Goal: Transaction & Acquisition: Purchase product/service

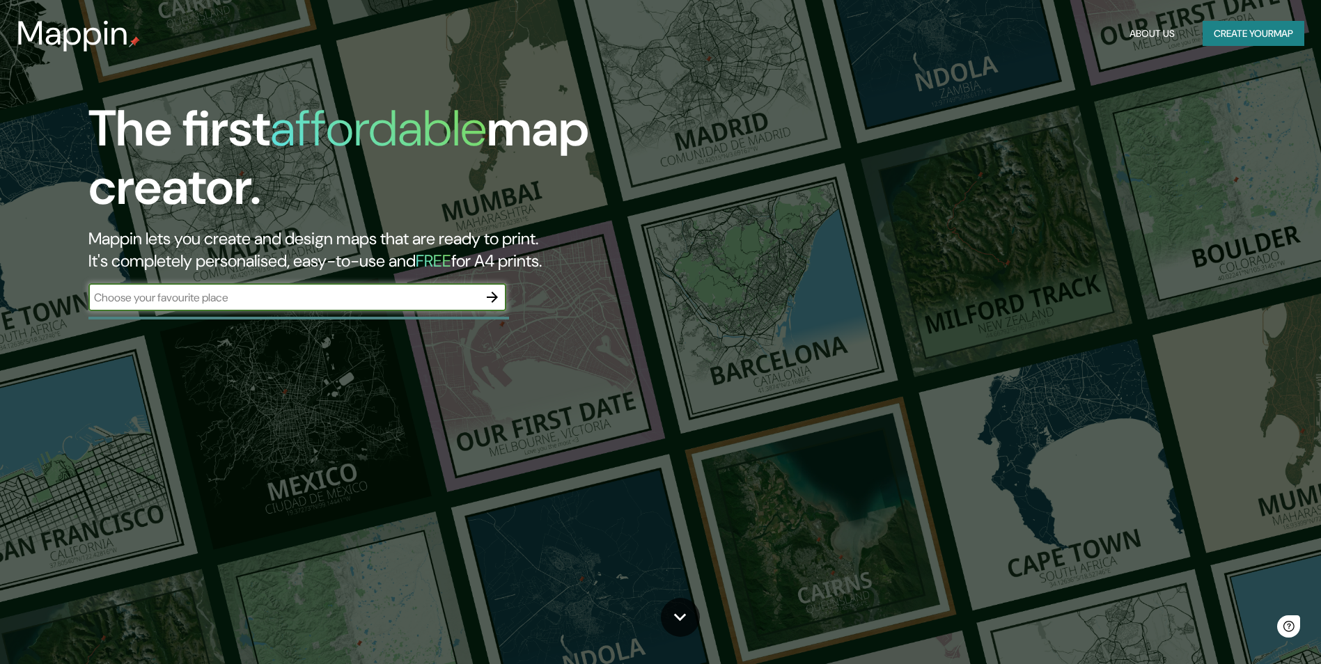
click at [352, 299] on input "text" at bounding box center [283, 298] width 390 height 16
type input "Perú"
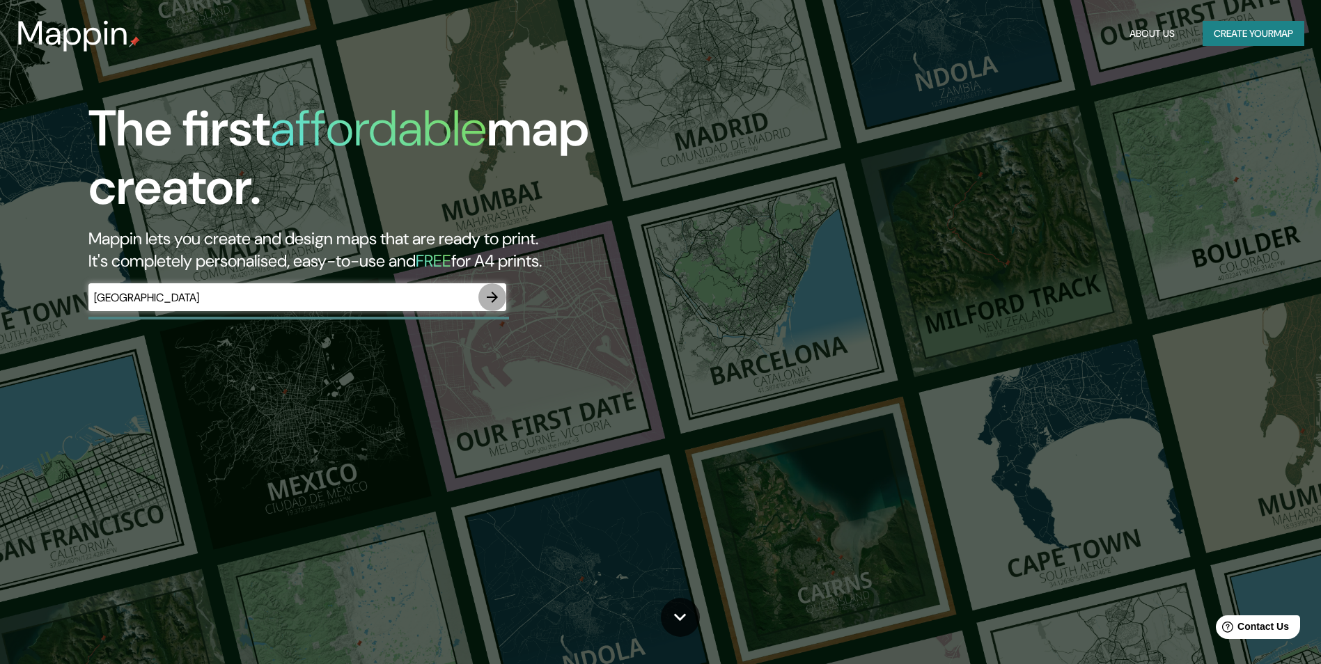
click at [499, 295] on icon "button" at bounding box center [492, 297] width 17 height 17
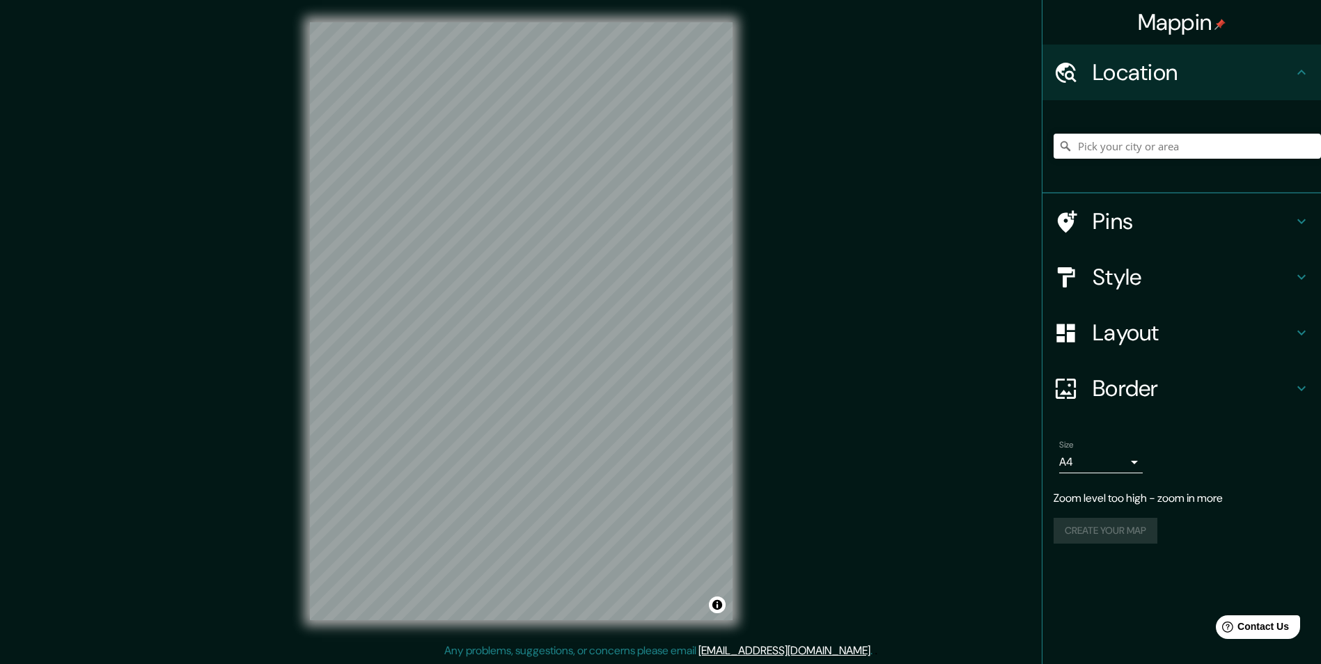
click at [870, 247] on div "Mappin Location Pins Style Layout Border Choose a border. Hint : you can make l…" at bounding box center [660, 332] width 1321 height 665
click at [1133, 226] on h4 "Pins" at bounding box center [1193, 222] width 201 height 28
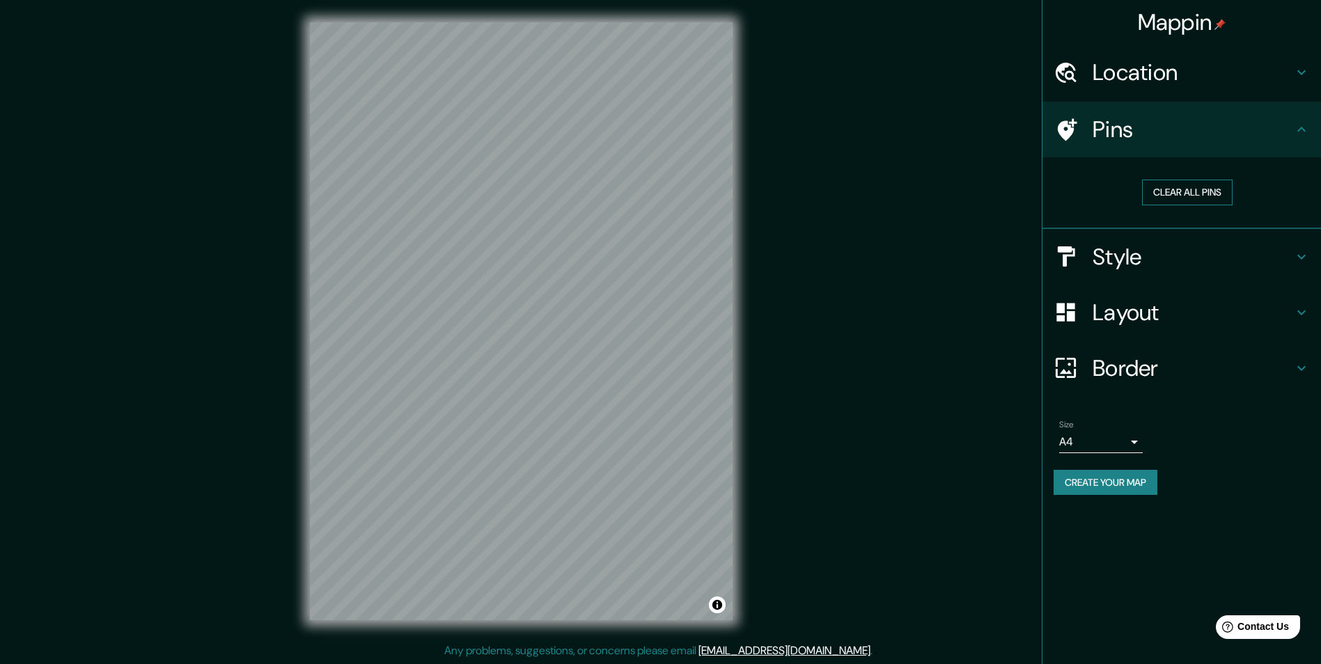
click at [1164, 199] on button "Clear all pins" at bounding box center [1187, 193] width 91 height 26
click at [554, 420] on div at bounding box center [554, 419] width 11 height 11
click at [559, 430] on div at bounding box center [559, 427] width 11 height 11
click at [514, 361] on div at bounding box center [516, 359] width 11 height 11
click at [510, 361] on div at bounding box center [510, 359] width 11 height 11
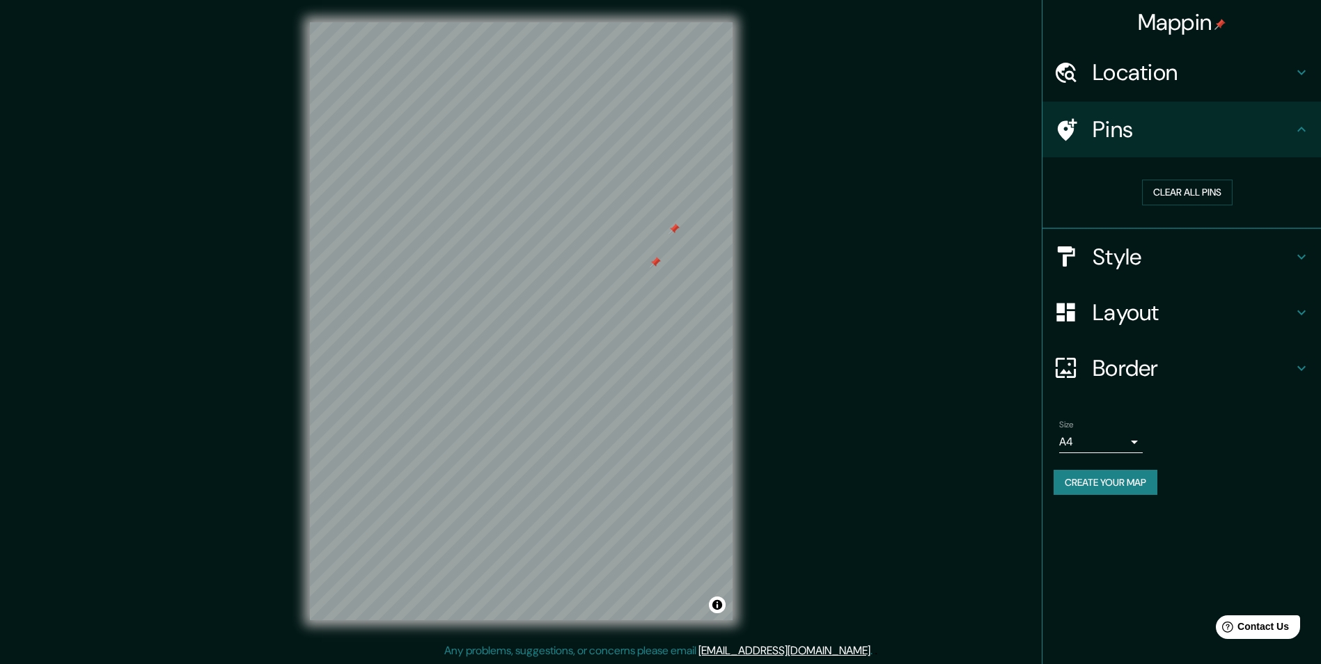
click at [650, 265] on div at bounding box center [655, 262] width 11 height 11
click at [670, 230] on div at bounding box center [674, 229] width 11 height 11
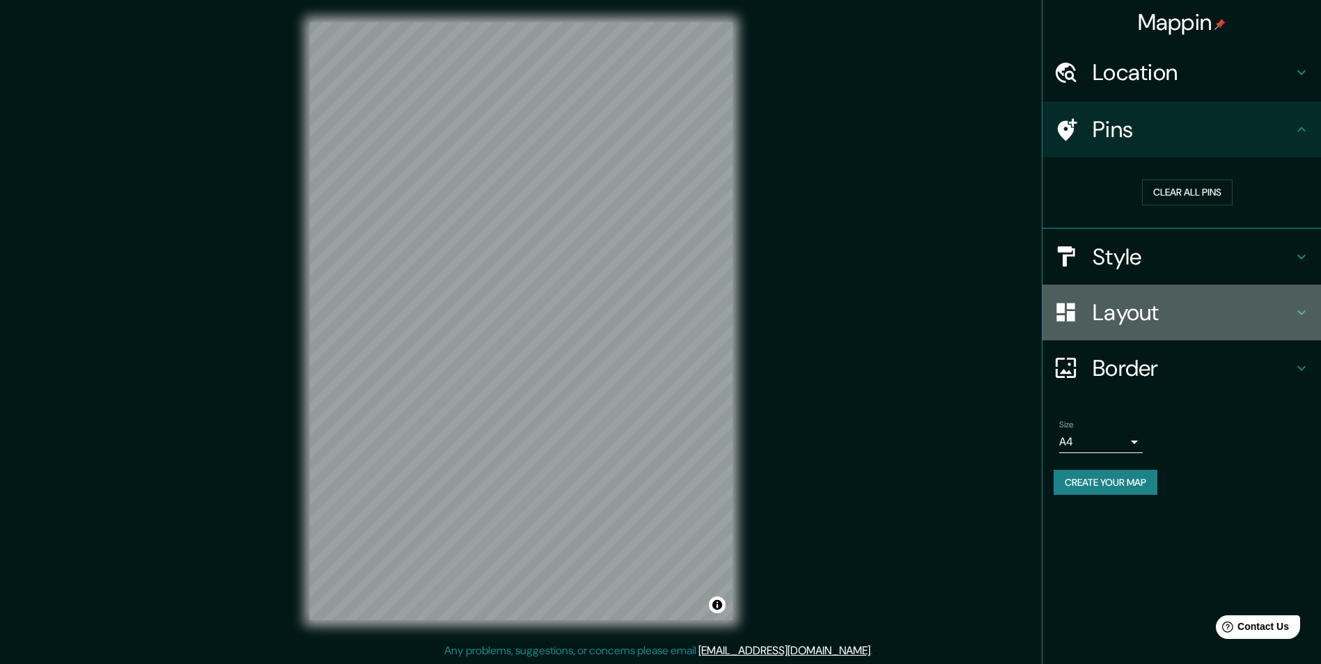
click at [1228, 307] on h4 "Layout" at bounding box center [1193, 313] width 201 height 28
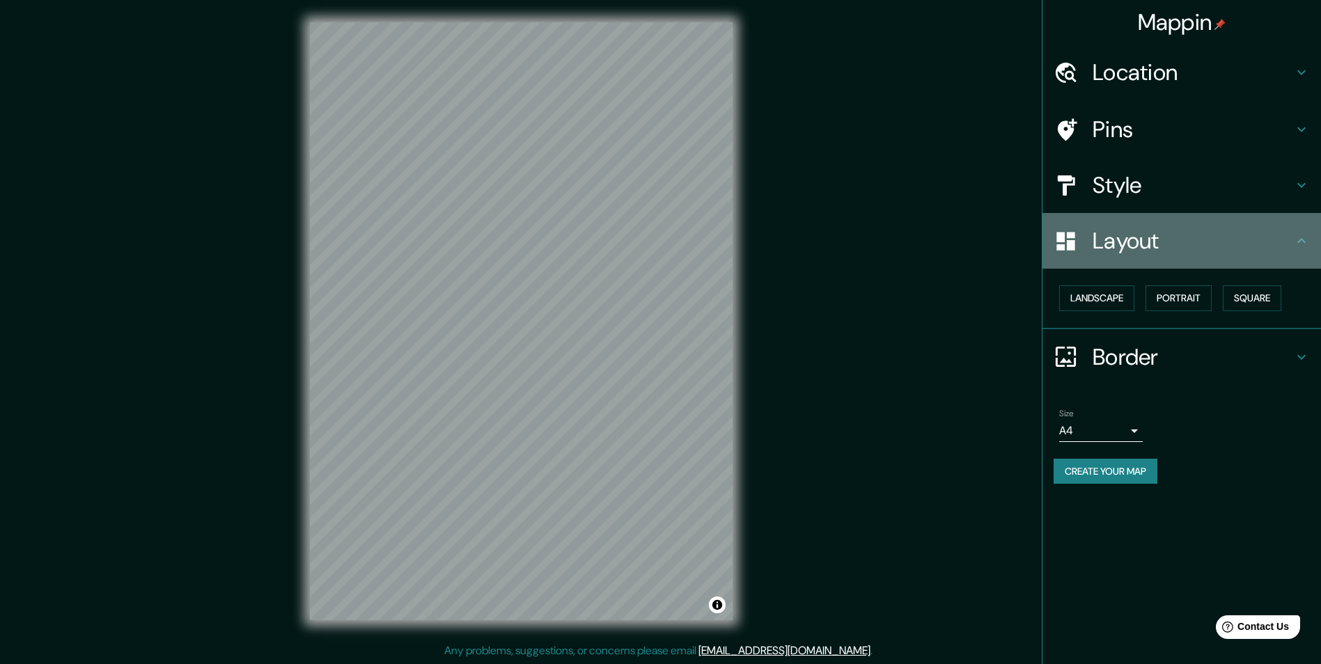
click at [1266, 250] on h4 "Layout" at bounding box center [1193, 241] width 201 height 28
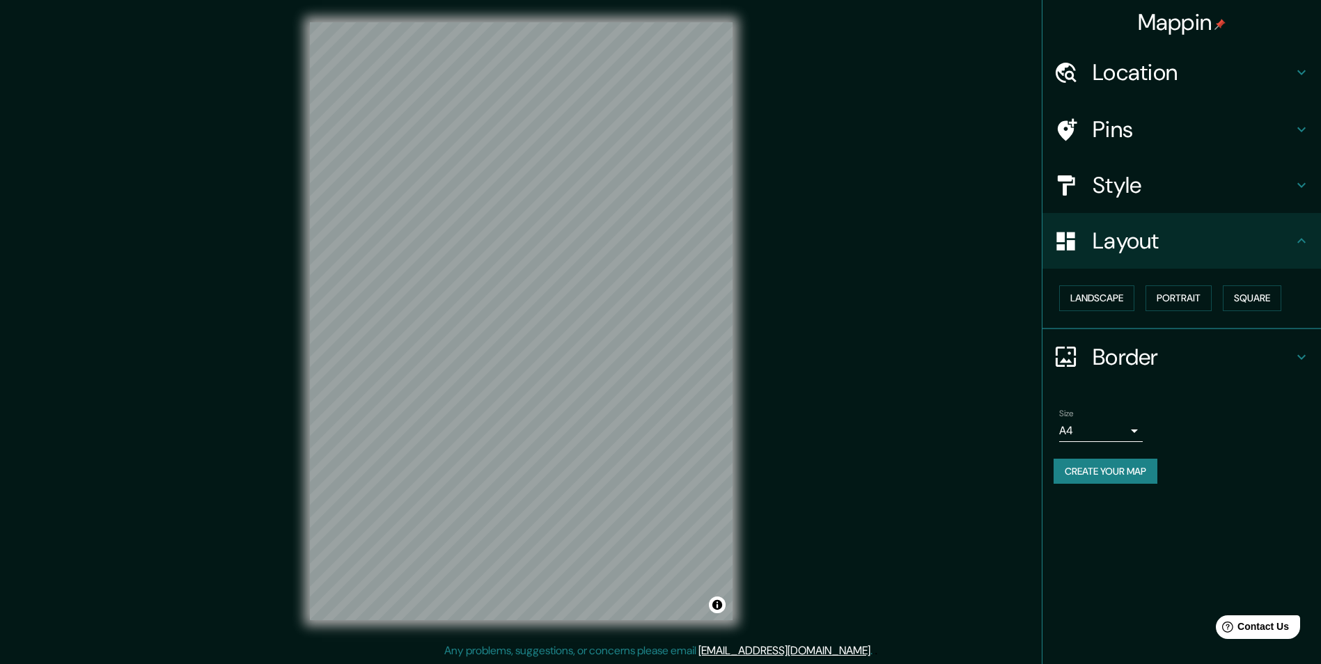
click at [1303, 242] on icon at bounding box center [1301, 241] width 17 height 17
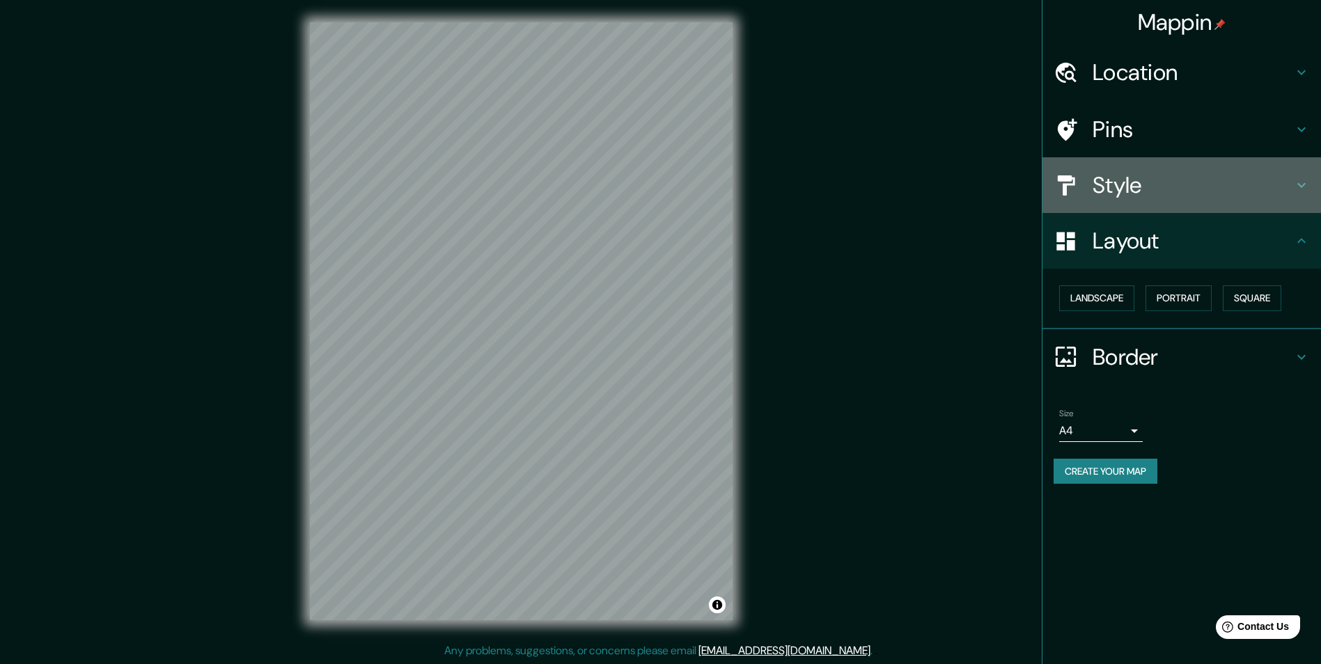
click at [1293, 183] on icon at bounding box center [1301, 185] width 17 height 17
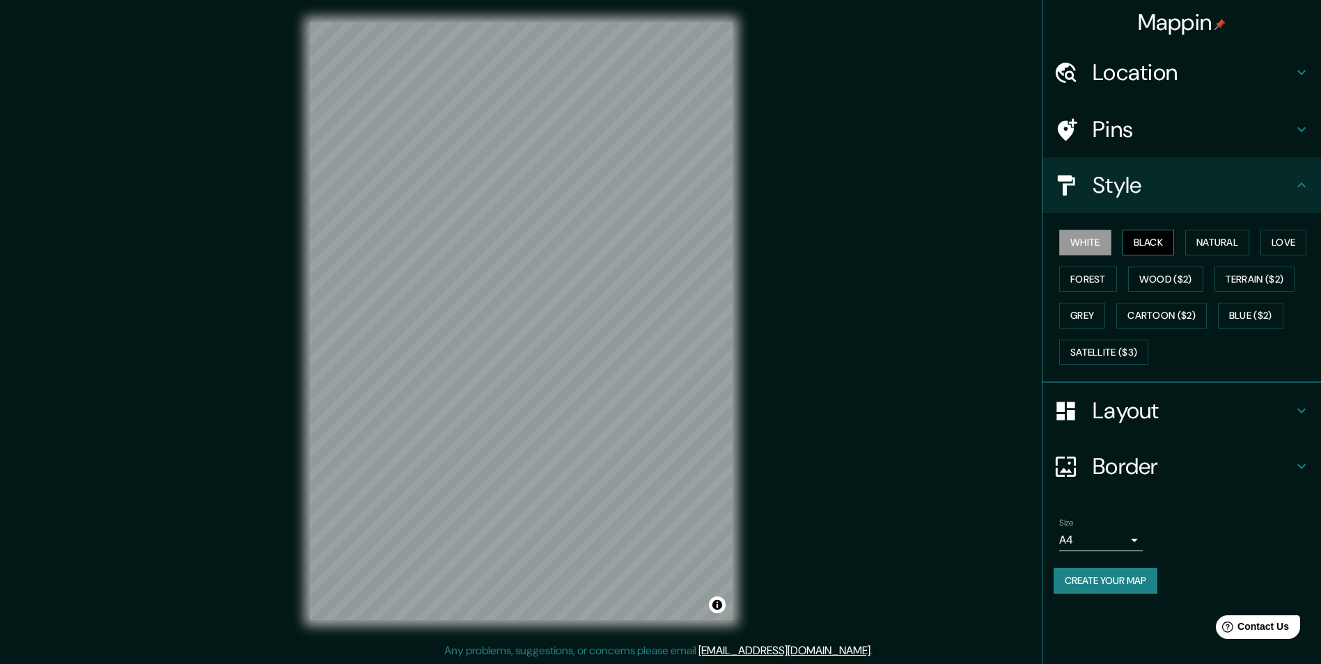
click at [1157, 236] on button "Black" at bounding box center [1149, 243] width 52 height 26
click at [1205, 244] on button "Natural" at bounding box center [1217, 243] width 64 height 26
click at [1274, 238] on button "Love" at bounding box center [1283, 243] width 46 height 26
click at [1203, 250] on button "Natural" at bounding box center [1217, 243] width 64 height 26
click at [1095, 276] on button "Forest" at bounding box center [1088, 280] width 58 height 26
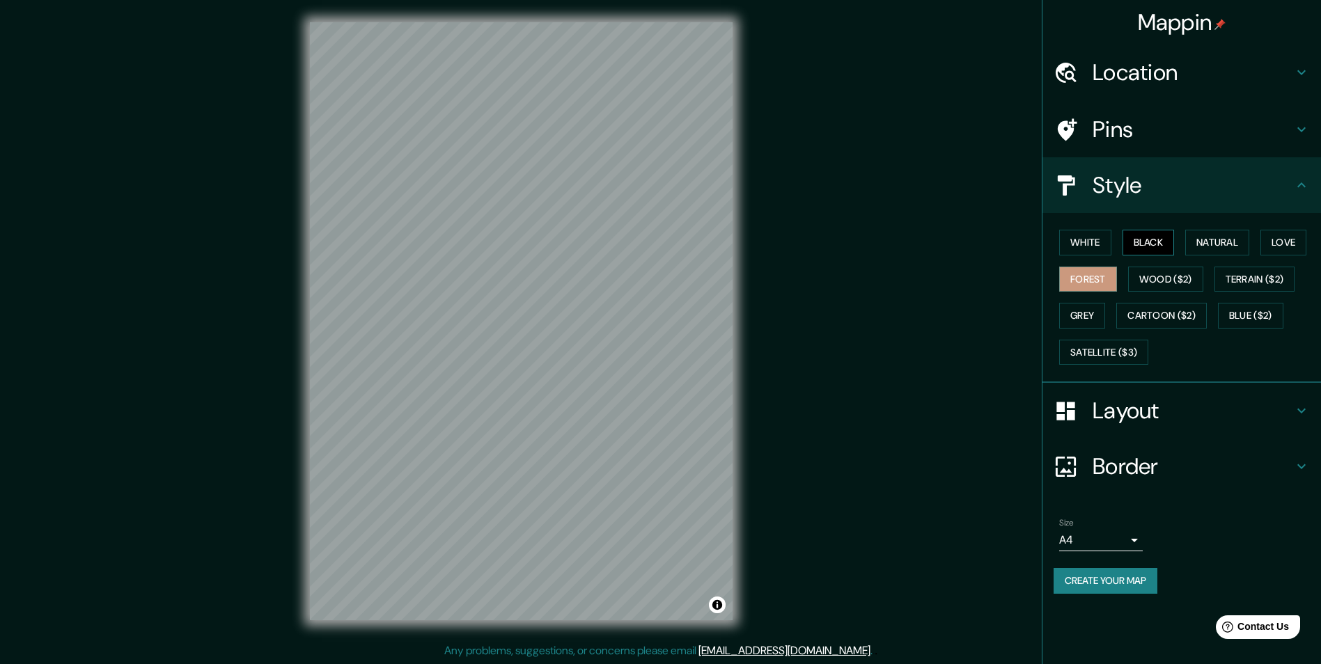
click at [1144, 246] on button "Black" at bounding box center [1149, 243] width 52 height 26
click at [1084, 276] on button "Forest" at bounding box center [1088, 280] width 58 height 26
click at [1087, 311] on button "Grey" at bounding box center [1082, 316] width 46 height 26
click at [1092, 356] on button "Satellite ($3)" at bounding box center [1103, 353] width 89 height 26
click at [1199, 322] on button "Cartoon ($2)" at bounding box center [1161, 316] width 91 height 26
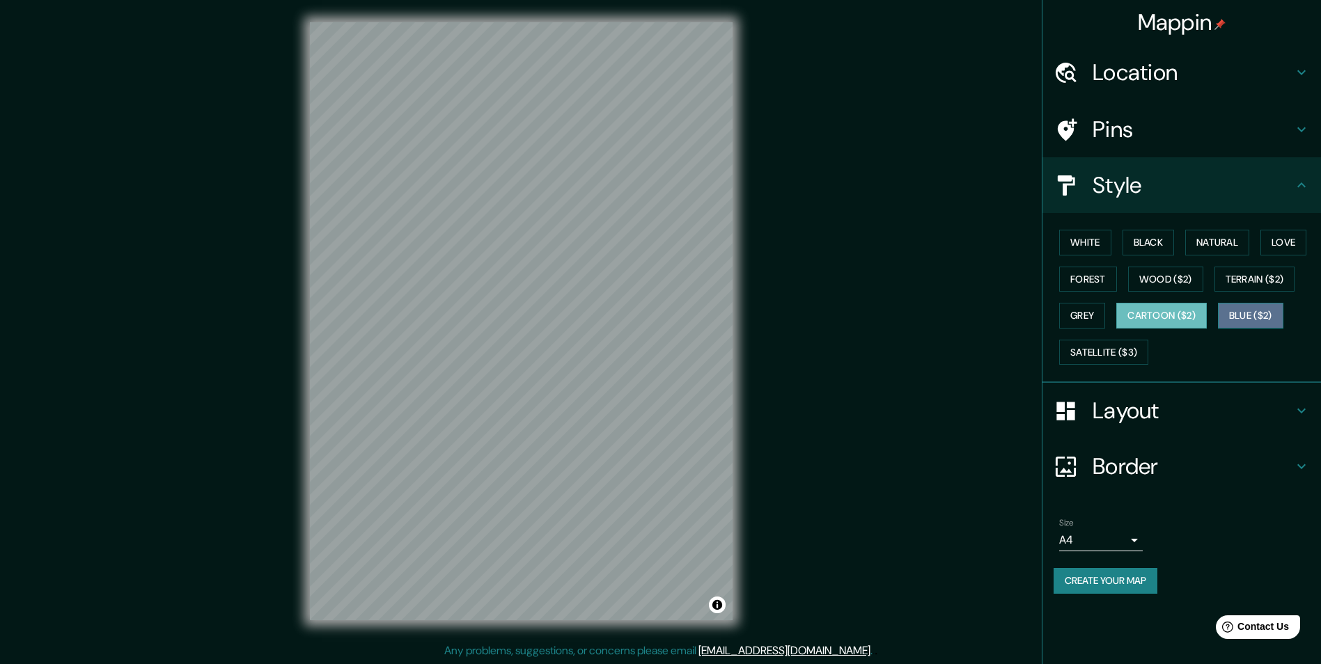
click at [1242, 316] on button "Blue ($2)" at bounding box center [1250, 316] width 65 height 26
click at [1190, 321] on button "Cartoon ($2)" at bounding box center [1161, 316] width 91 height 26
click at [1260, 274] on button "Terrain ($2)" at bounding box center [1254, 280] width 81 height 26
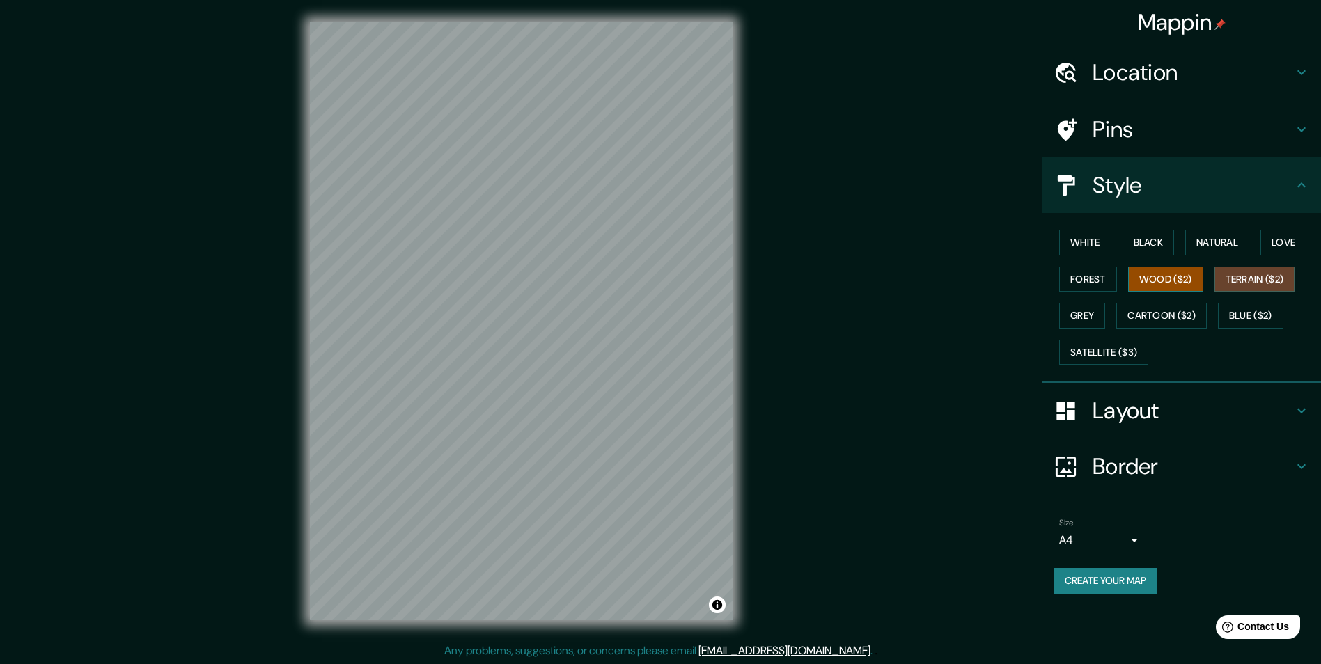
click at [1187, 285] on button "Wood ($2)" at bounding box center [1165, 280] width 75 height 26
click at [1082, 243] on button "White" at bounding box center [1085, 243] width 52 height 26
click at [1143, 244] on button "Black" at bounding box center [1149, 243] width 52 height 26
click at [1198, 236] on button "Natural" at bounding box center [1217, 243] width 64 height 26
click at [1290, 238] on button "Love" at bounding box center [1283, 243] width 46 height 26
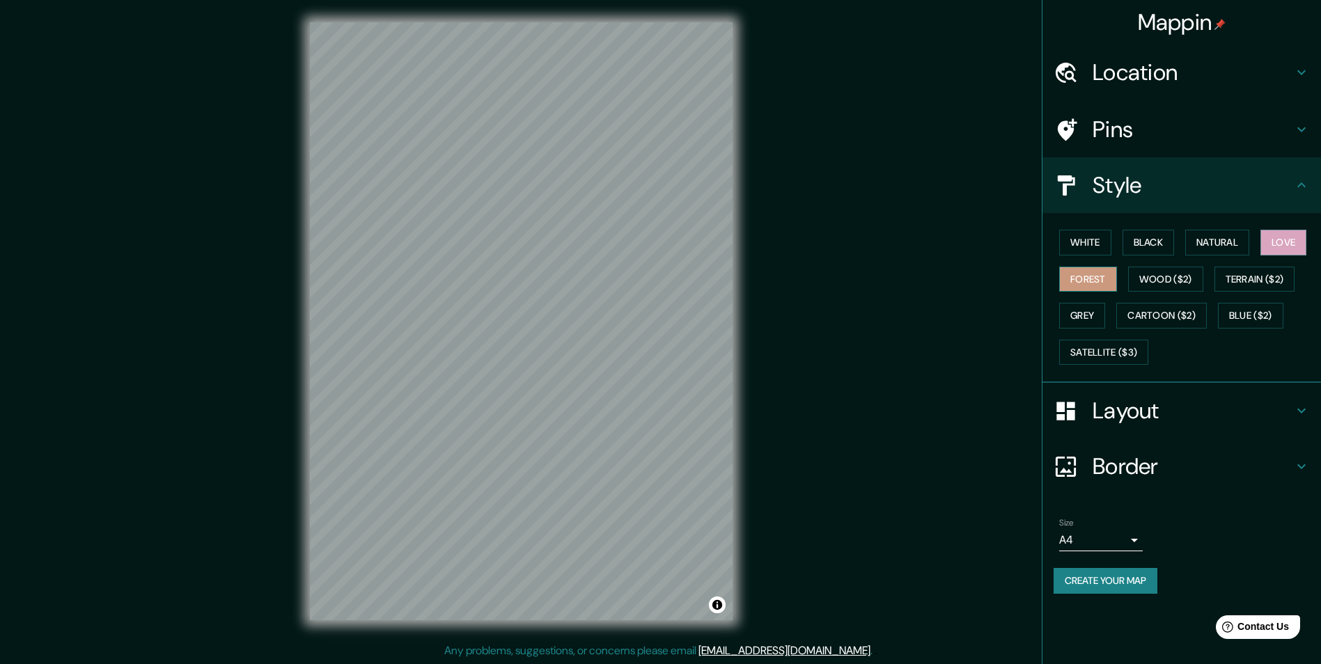
click at [1088, 285] on button "Forest" at bounding box center [1088, 280] width 58 height 26
click at [1148, 283] on button "Wood ($2)" at bounding box center [1165, 280] width 75 height 26
click at [1097, 322] on button "Grey" at bounding box center [1082, 316] width 46 height 26
click at [1095, 245] on button "White" at bounding box center [1085, 243] width 52 height 26
click at [1229, 243] on button "Natural" at bounding box center [1217, 243] width 64 height 26
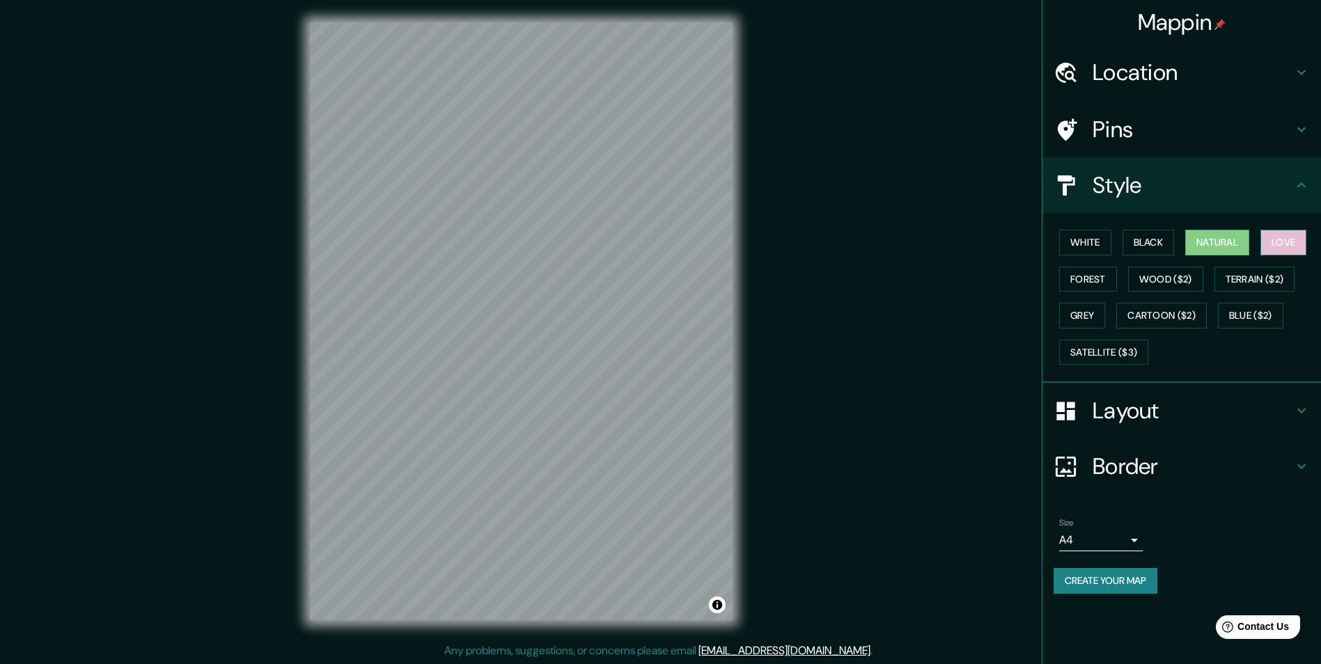
click at [1281, 246] on button "Love" at bounding box center [1283, 243] width 46 height 26
click at [1075, 284] on button "Forest" at bounding box center [1088, 280] width 58 height 26
click at [1276, 311] on button "Blue ($2)" at bounding box center [1250, 316] width 65 height 26
click at [1263, 286] on button "Terrain ($2)" at bounding box center [1254, 280] width 81 height 26
click at [1278, 251] on button "Love" at bounding box center [1283, 243] width 46 height 26
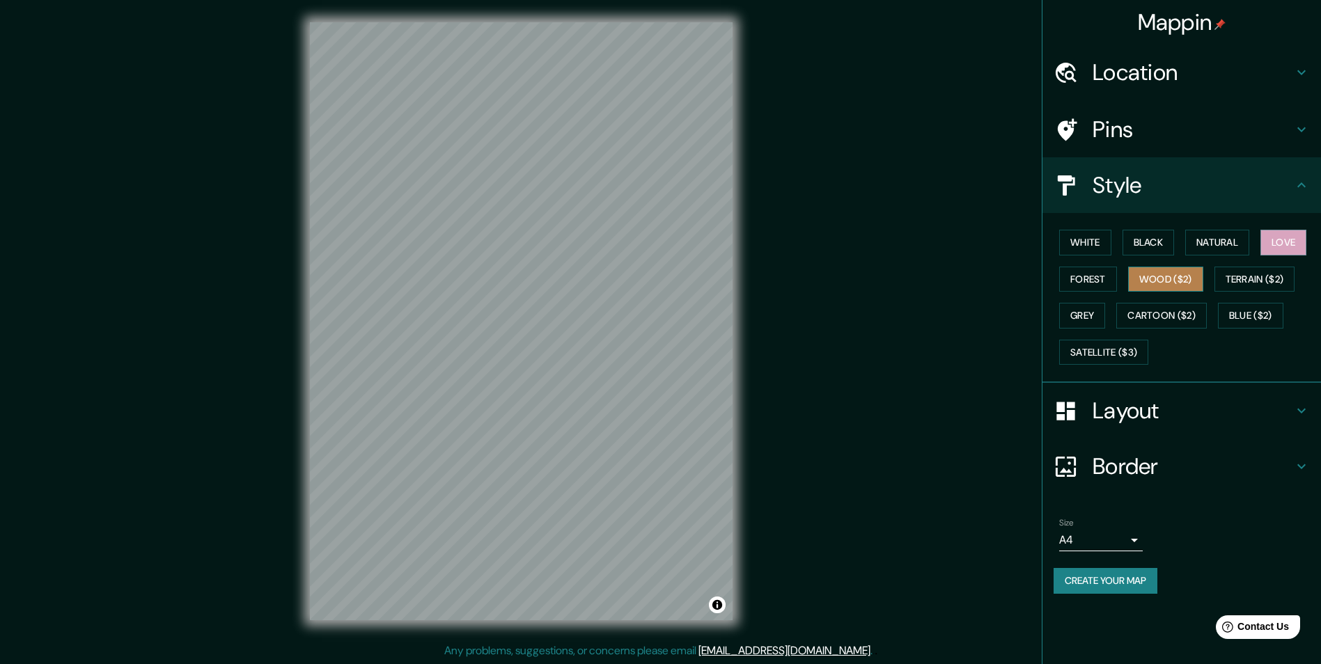
click at [1178, 283] on button "Wood ($2)" at bounding box center [1165, 280] width 75 height 26
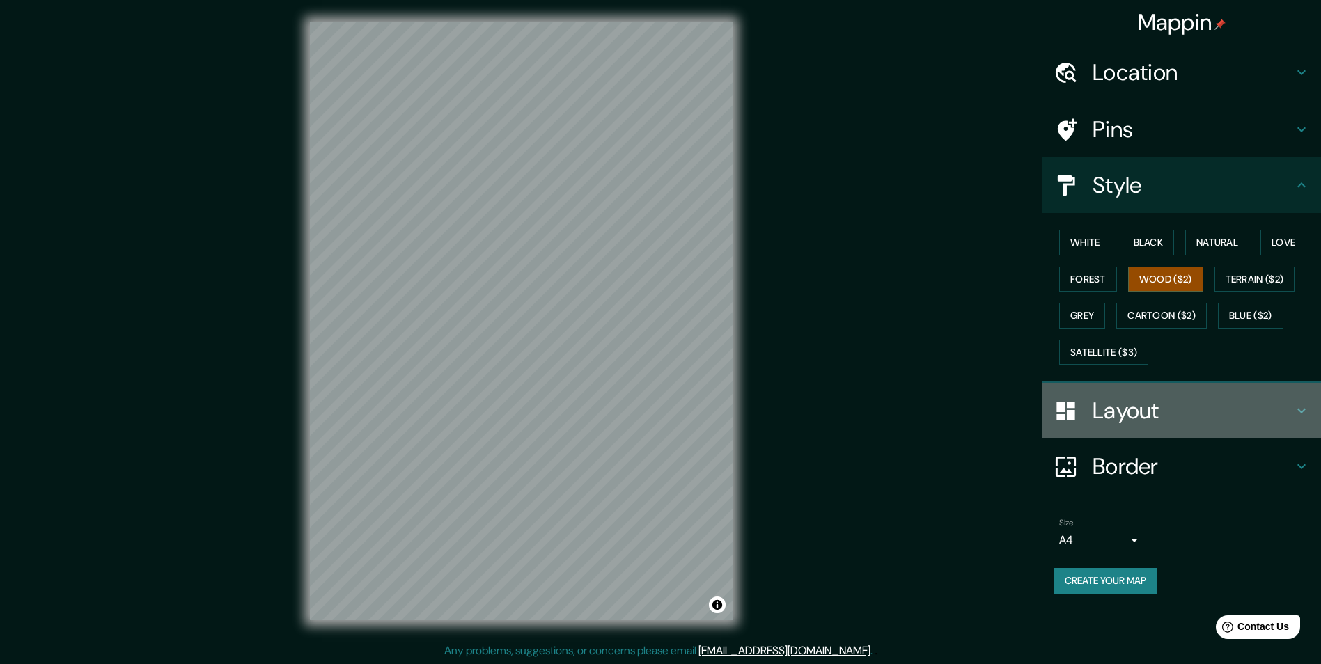
click at [1276, 409] on h4 "Layout" at bounding box center [1193, 411] width 201 height 28
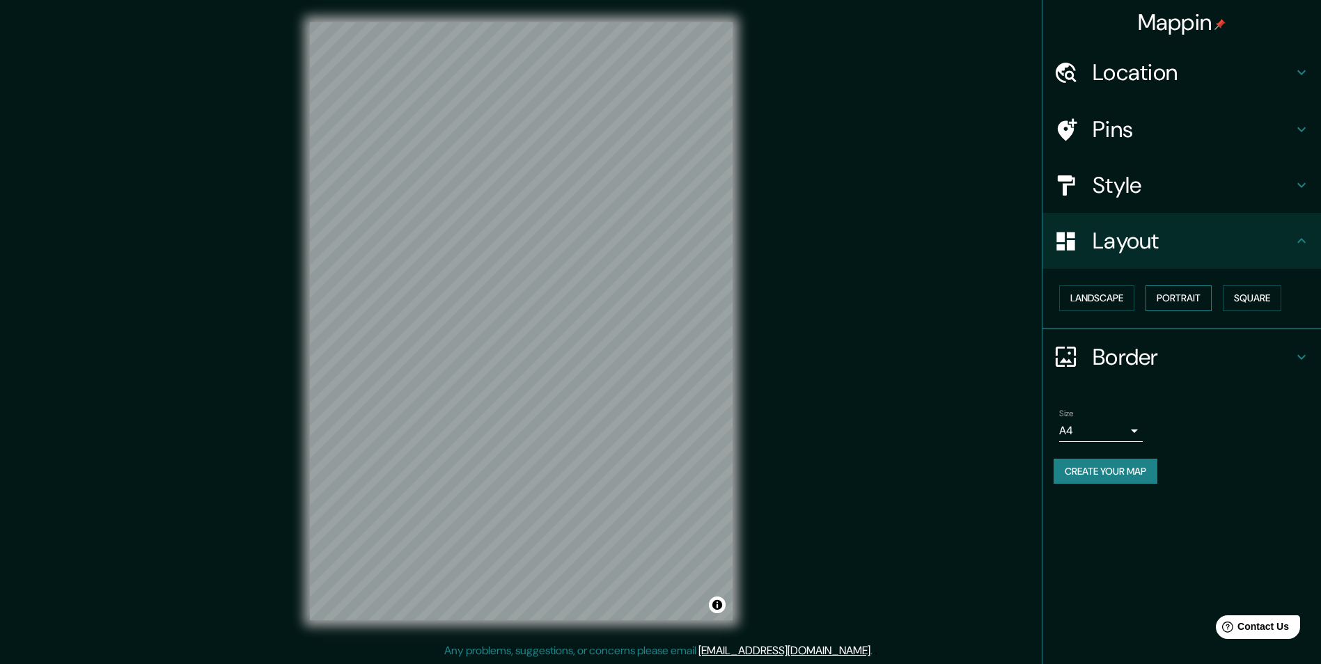
click at [1167, 305] on button "Portrait" at bounding box center [1179, 299] width 66 height 26
click at [1100, 296] on button "Landscape" at bounding box center [1096, 299] width 75 height 26
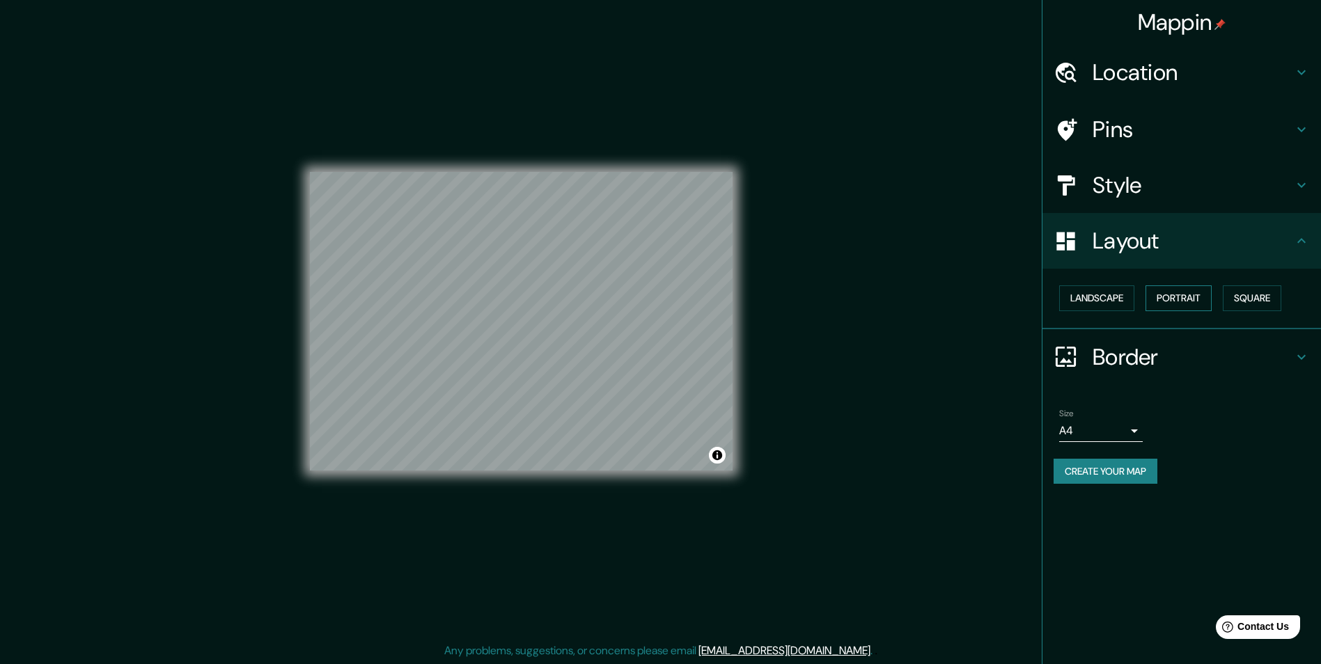
click at [1186, 301] on button "Portrait" at bounding box center [1179, 299] width 66 height 26
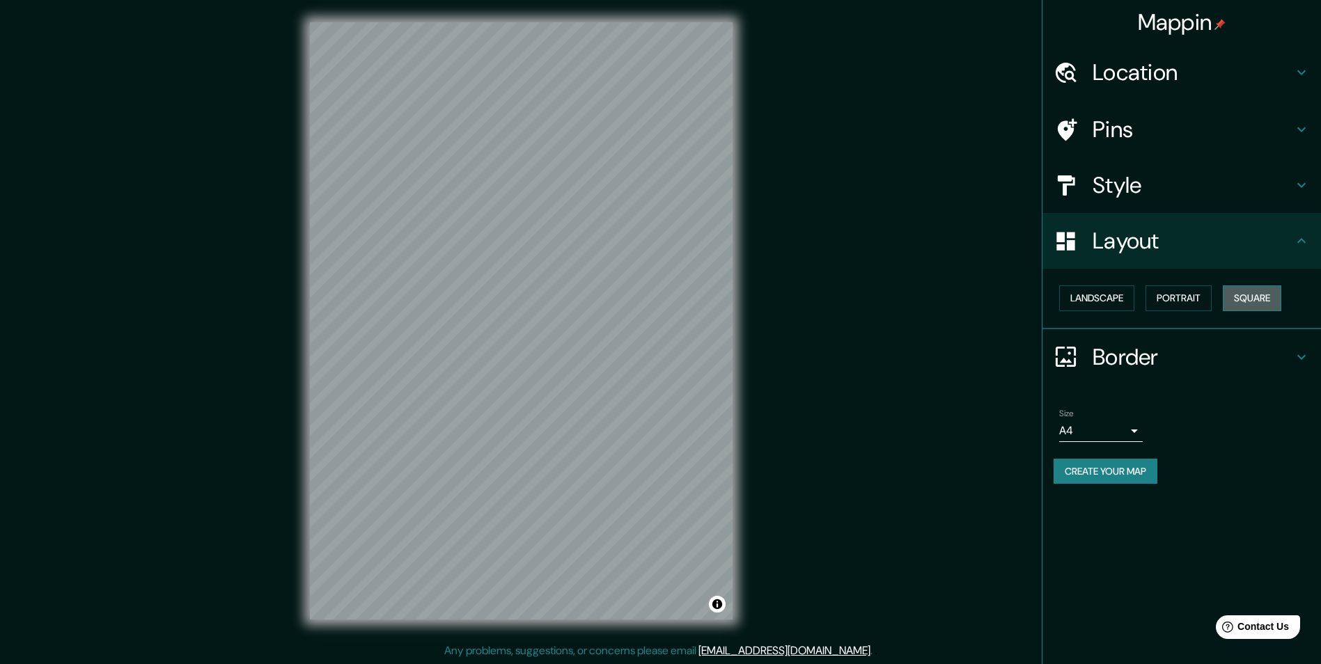
click at [1244, 294] on button "Square" at bounding box center [1252, 299] width 58 height 26
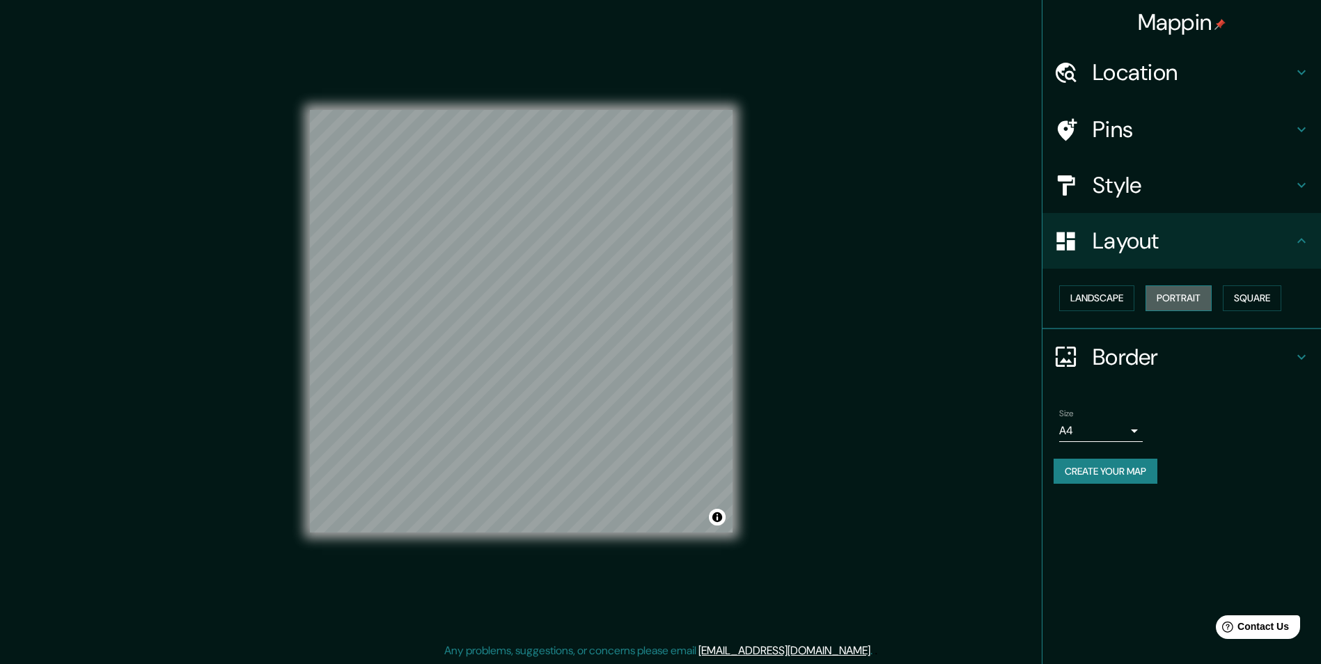
click at [1184, 295] on button "Portrait" at bounding box center [1179, 299] width 66 height 26
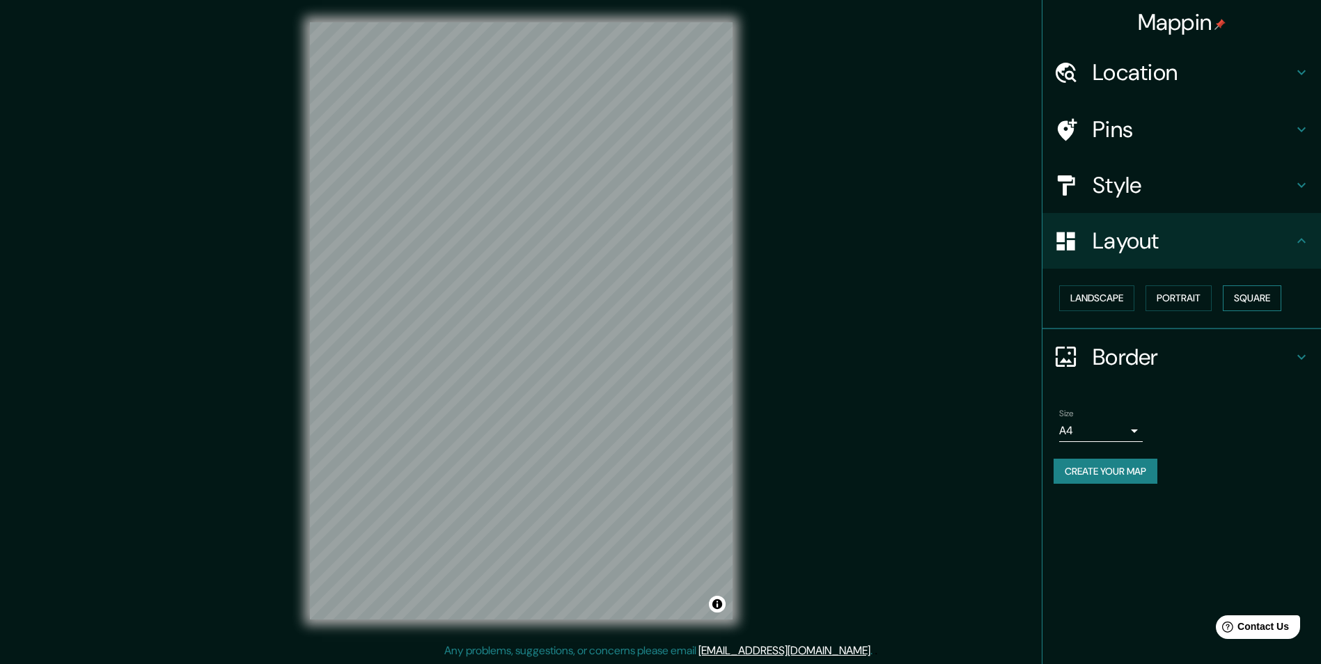
click at [1281, 292] on button "Square" at bounding box center [1252, 299] width 58 height 26
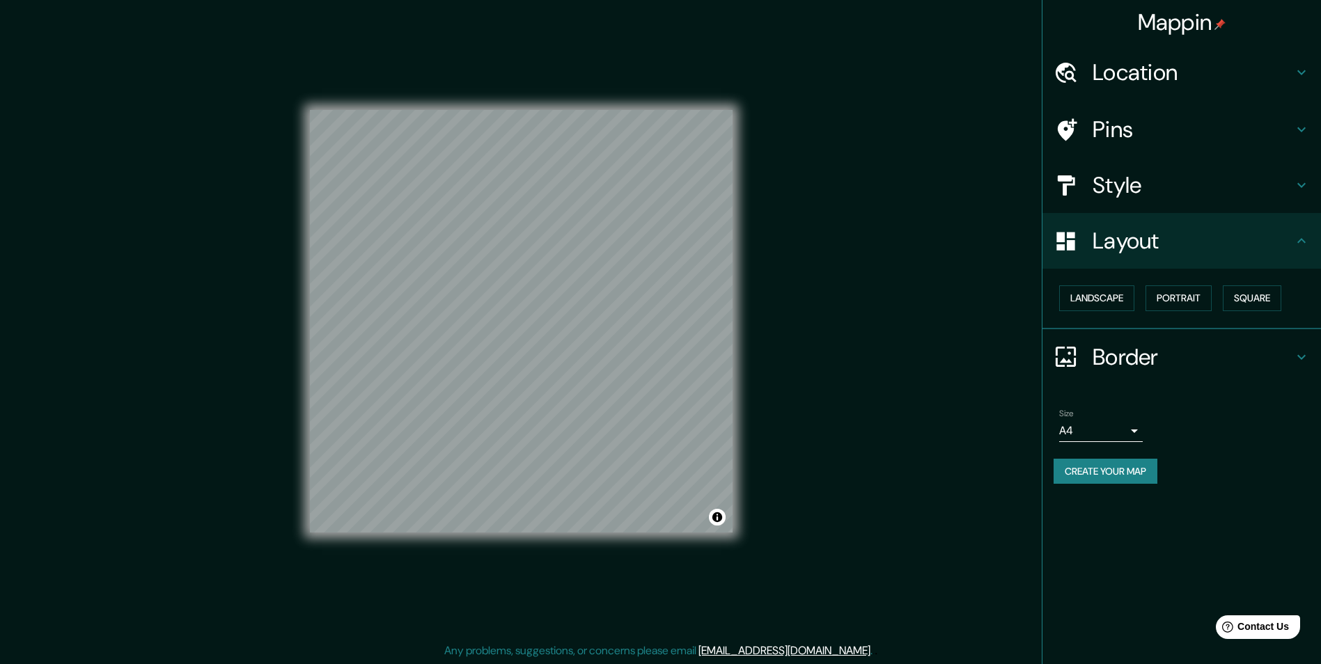
click at [1187, 315] on div "Landscape Portrait Square" at bounding box center [1187, 298] width 267 height 37
click at [1177, 306] on button "Portrait" at bounding box center [1179, 299] width 66 height 26
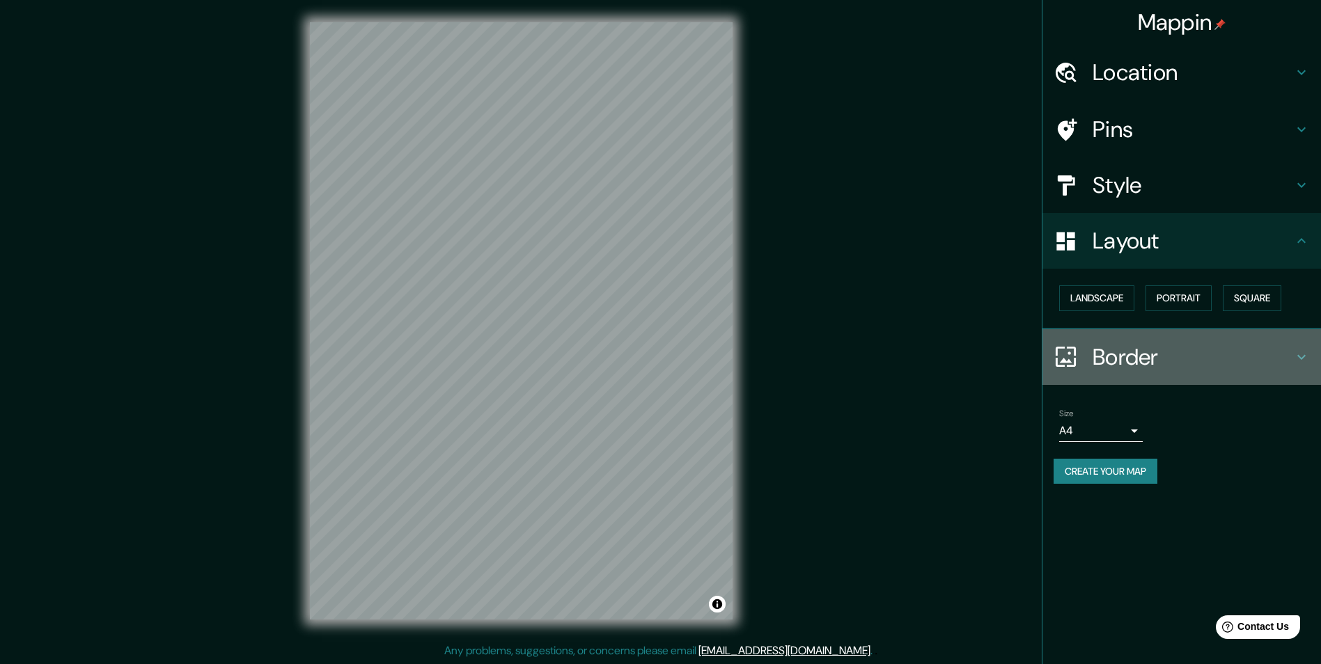
click at [1146, 350] on h4 "Border" at bounding box center [1193, 357] width 201 height 28
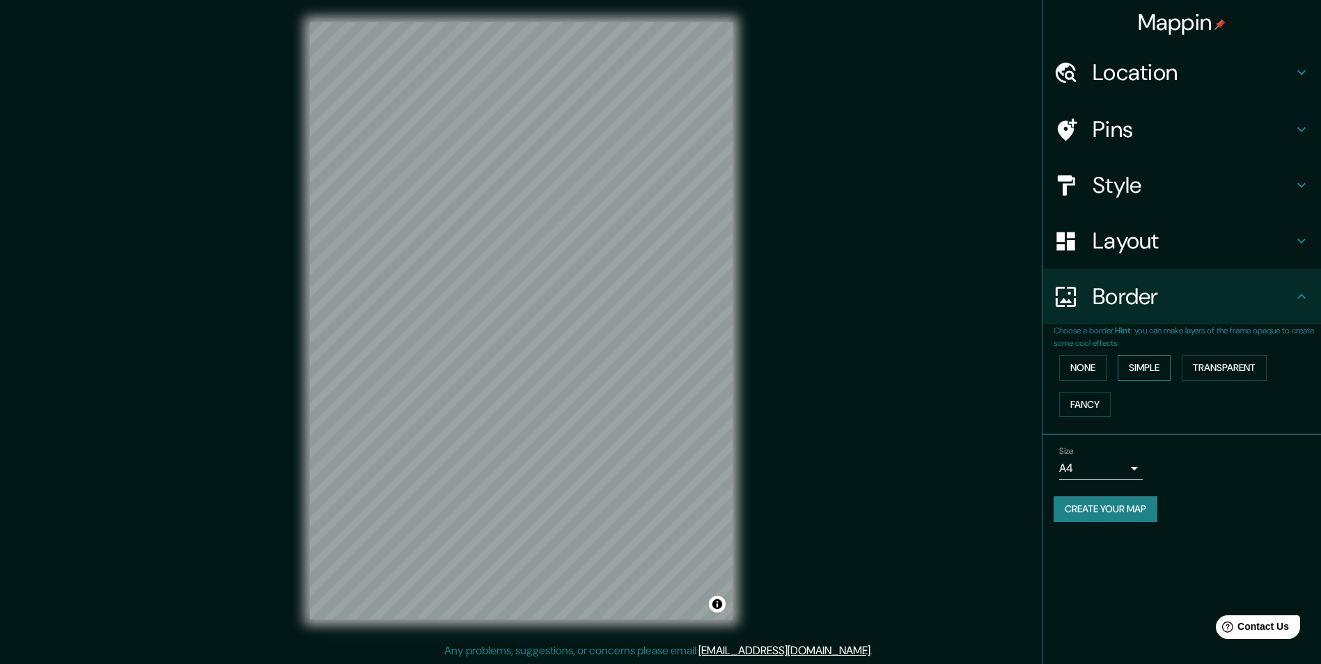
click at [1151, 368] on button "Simple" at bounding box center [1144, 368] width 53 height 26
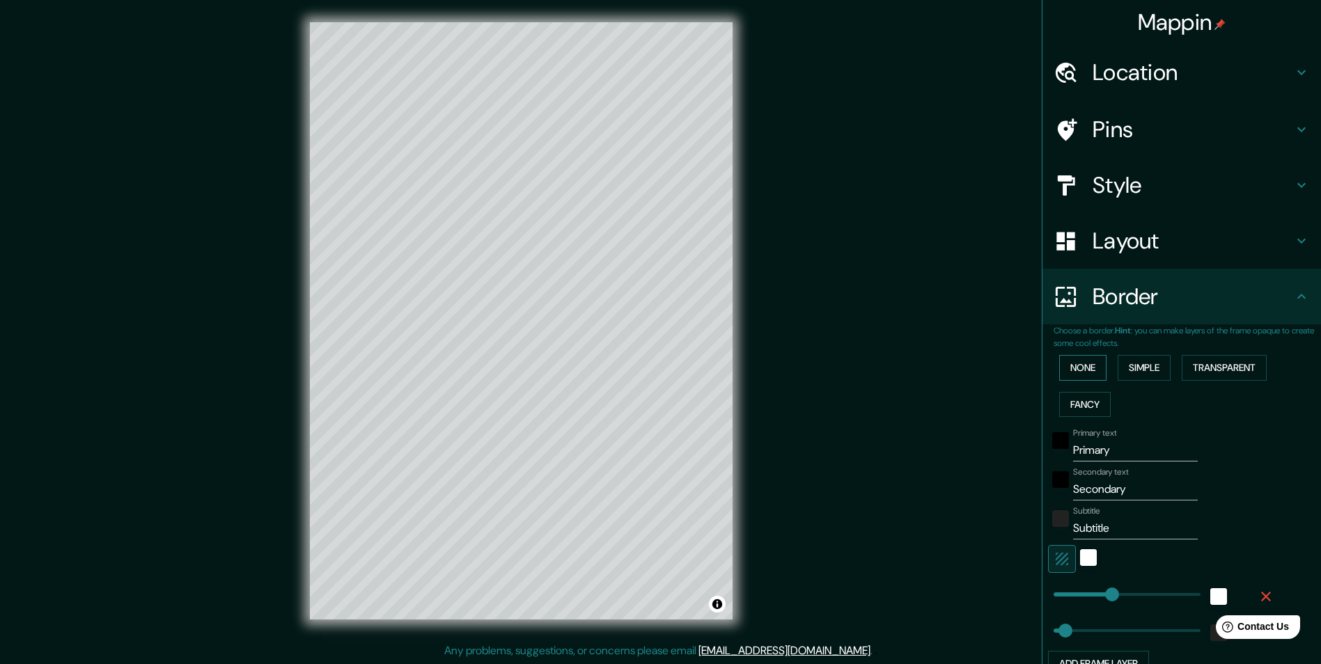
drag, startPoint x: 1109, startPoint y: 370, endPoint x: 1097, endPoint y: 370, distance: 11.8
click at [1104, 370] on div "None Simple Transparent Fancy" at bounding box center [1187, 386] width 267 height 73
click at [1089, 370] on button "None" at bounding box center [1082, 368] width 47 height 26
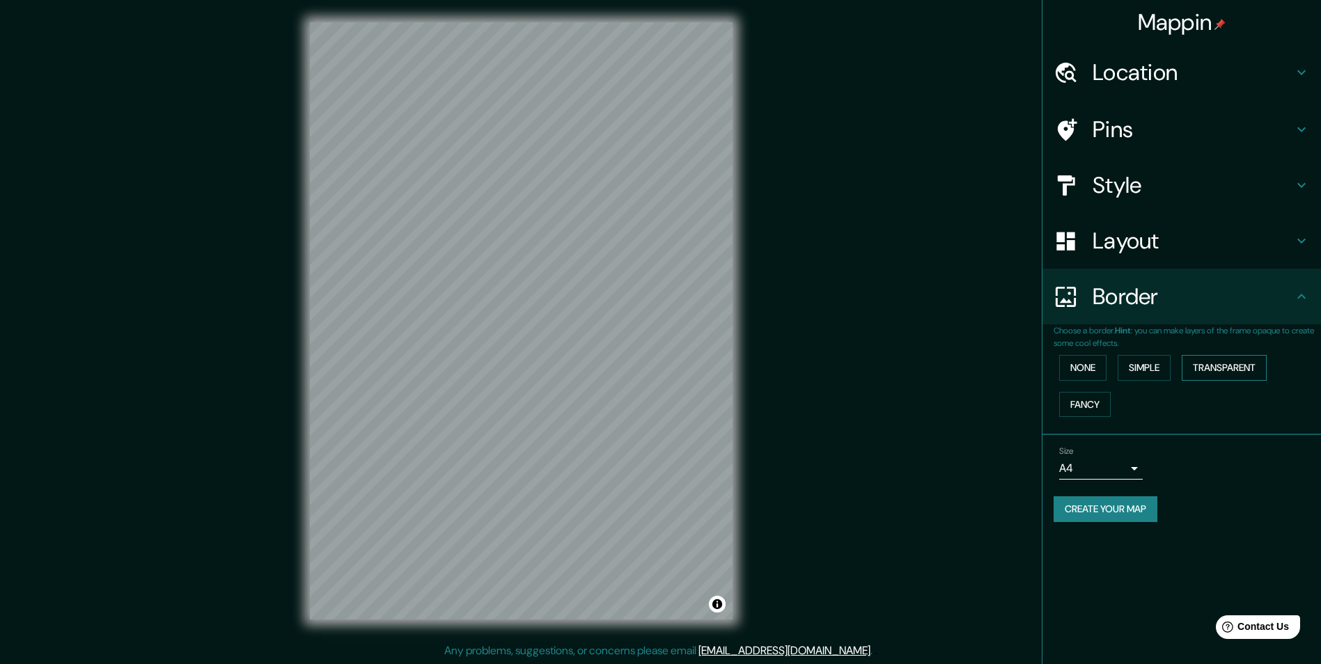
click at [1216, 366] on button "Transparent" at bounding box center [1224, 368] width 85 height 26
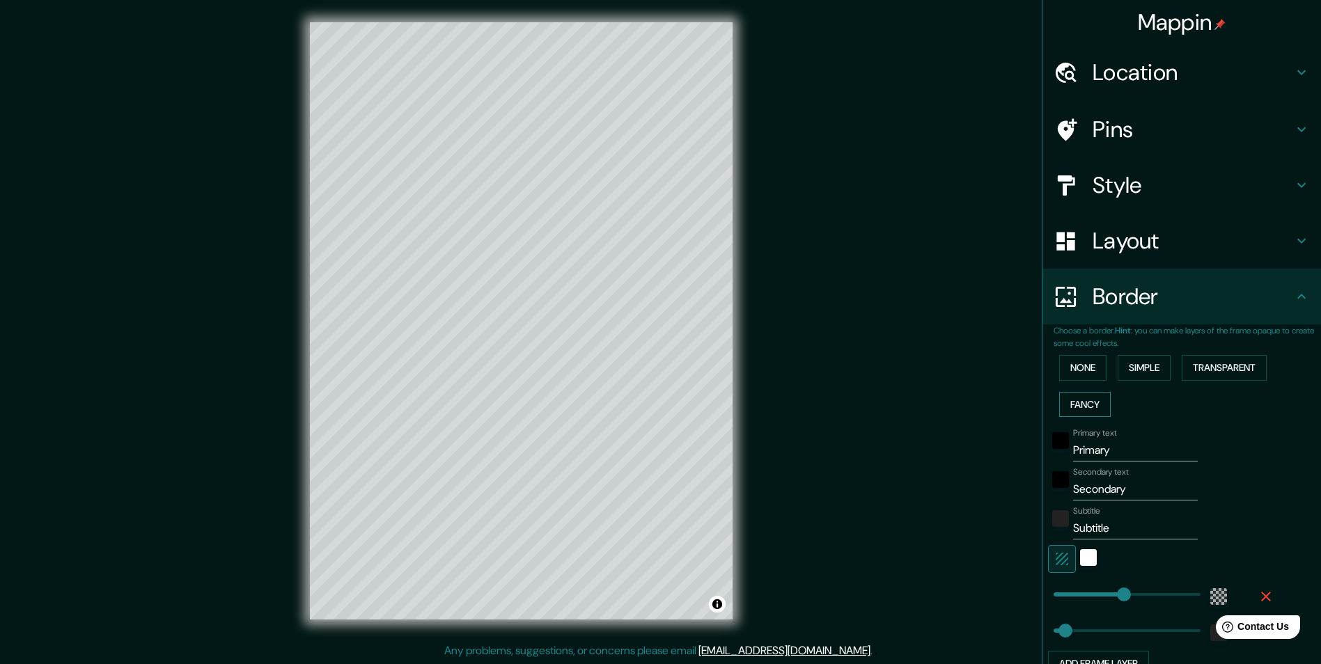
click at [1071, 411] on button "Fancy" at bounding box center [1085, 405] width 52 height 26
click at [1070, 384] on div "None Simple Transparent Fancy" at bounding box center [1187, 386] width 267 height 73
click at [1070, 375] on button "None" at bounding box center [1082, 368] width 47 height 26
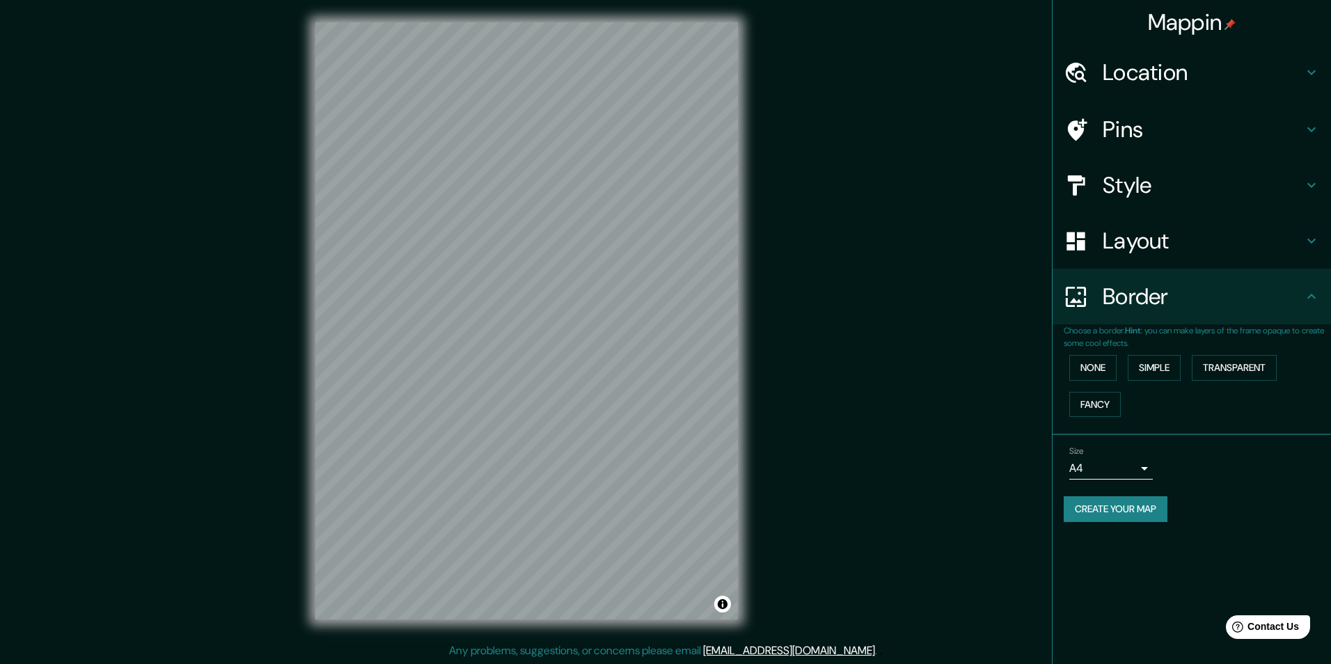
click at [1125, 476] on body "Mappin Location Pins Style Layout Border Choose a border. Hint : you can make l…" at bounding box center [665, 332] width 1331 height 664
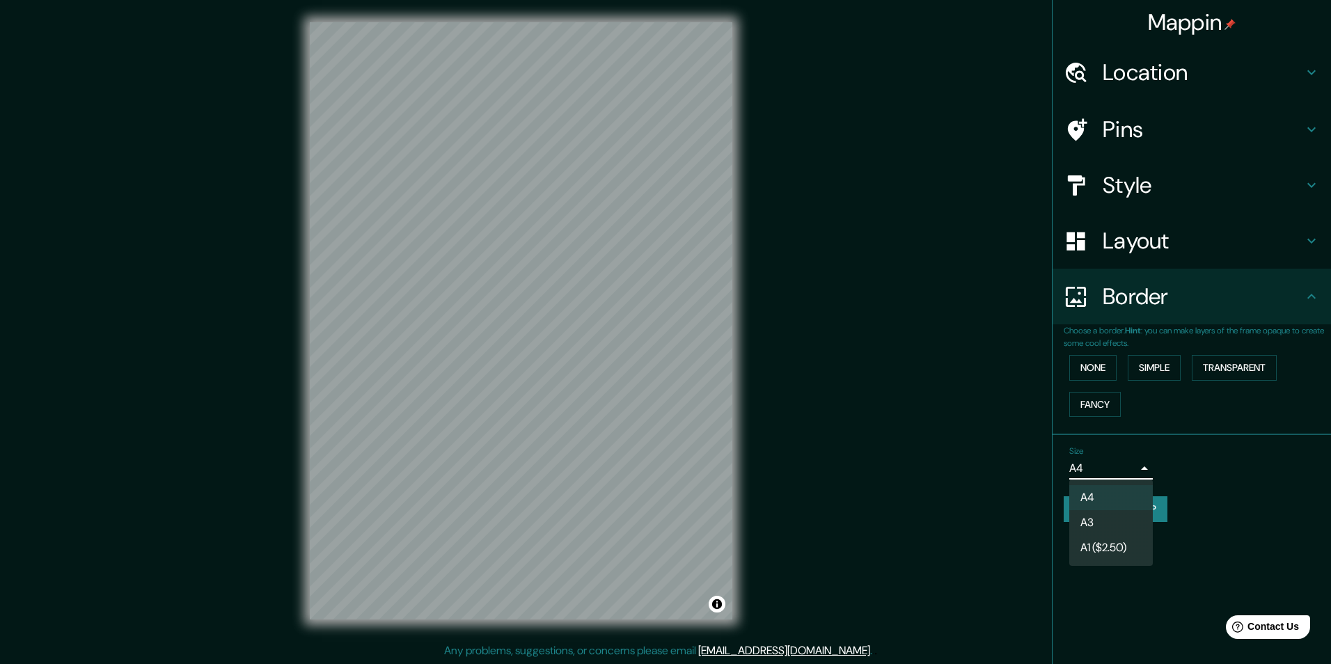
click at [1124, 524] on li "A3" at bounding box center [1112, 522] width 84 height 25
type input "a4"
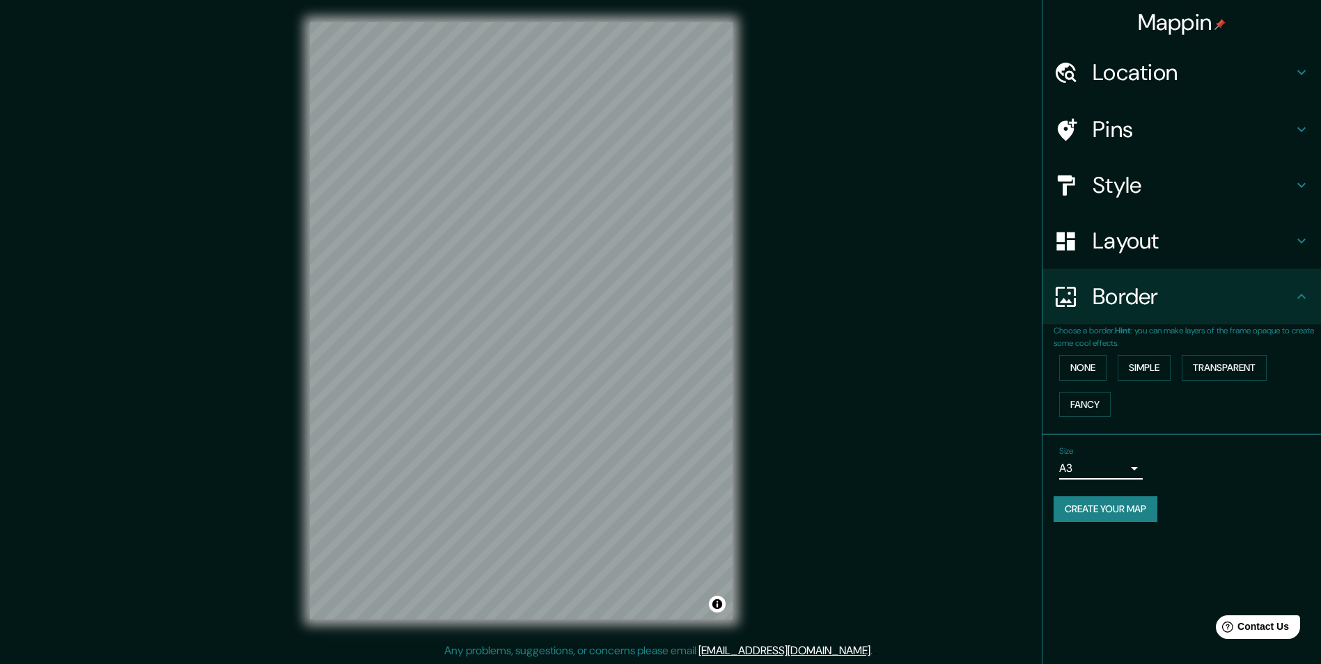
click at [1133, 513] on button "Create your map" at bounding box center [1106, 510] width 104 height 26
click at [1207, 185] on h4 "Style" at bounding box center [1193, 185] width 201 height 28
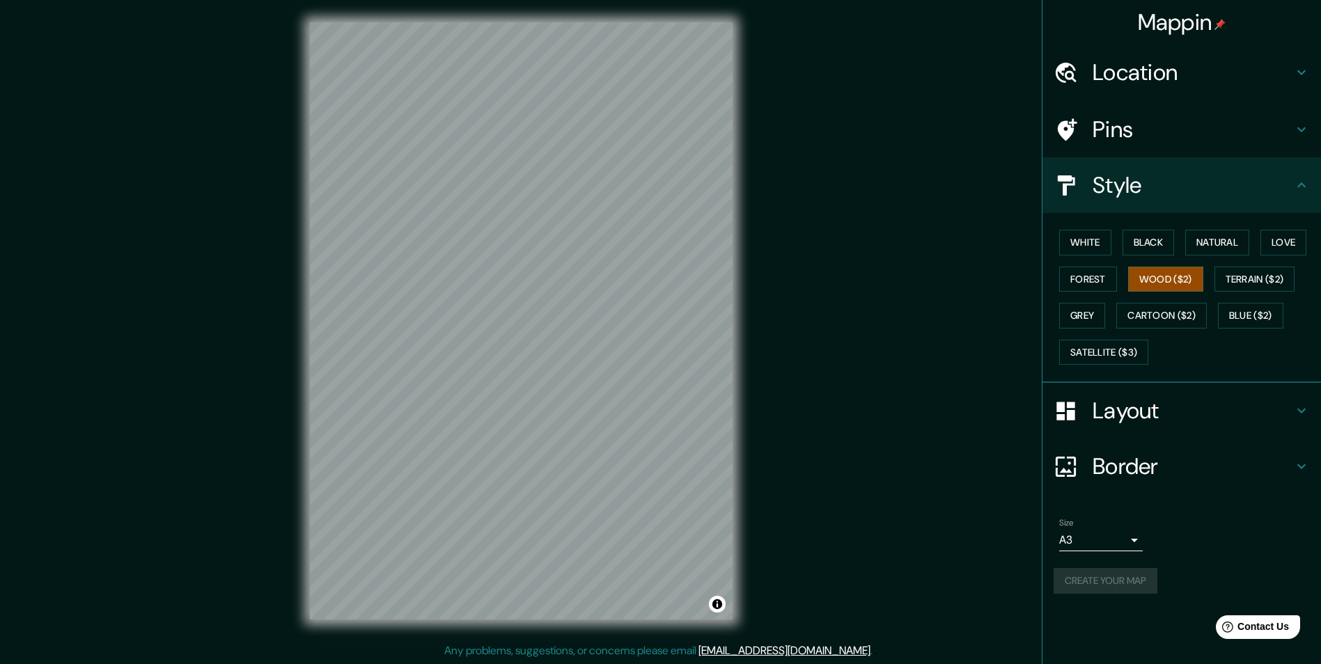
click at [1153, 136] on h4 "Pins" at bounding box center [1193, 130] width 201 height 28
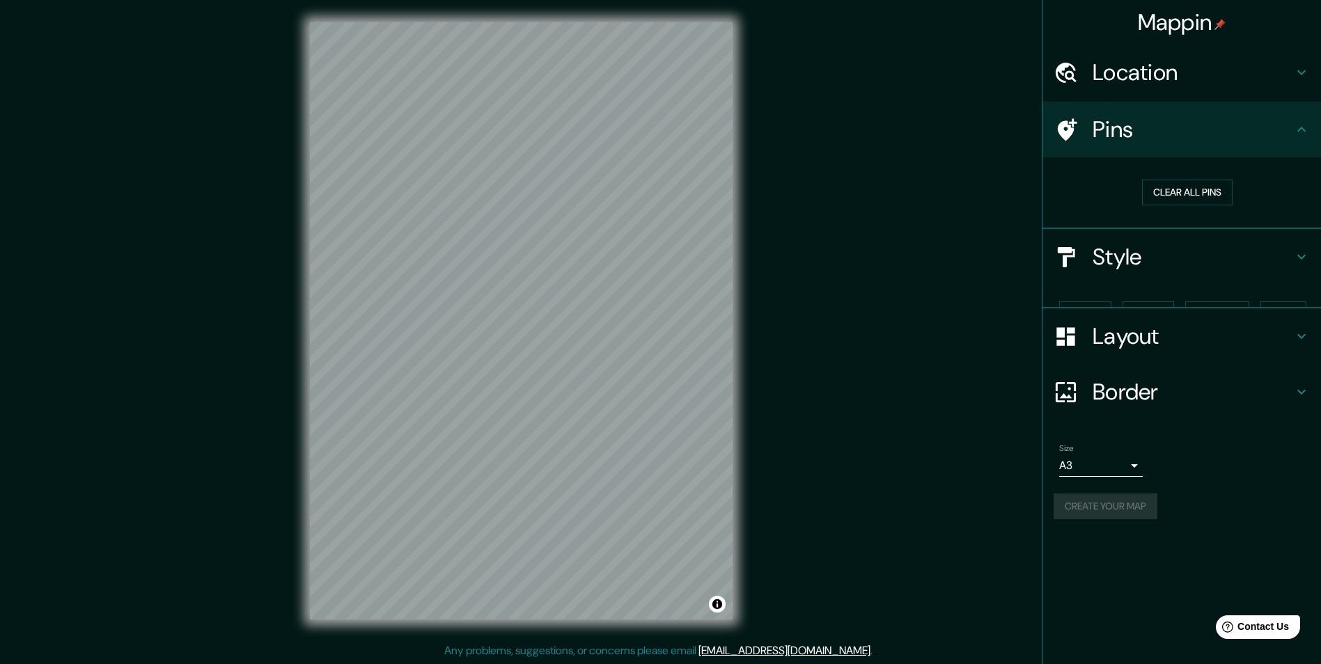
click at [1157, 130] on h4 "Pins" at bounding box center [1193, 130] width 201 height 28
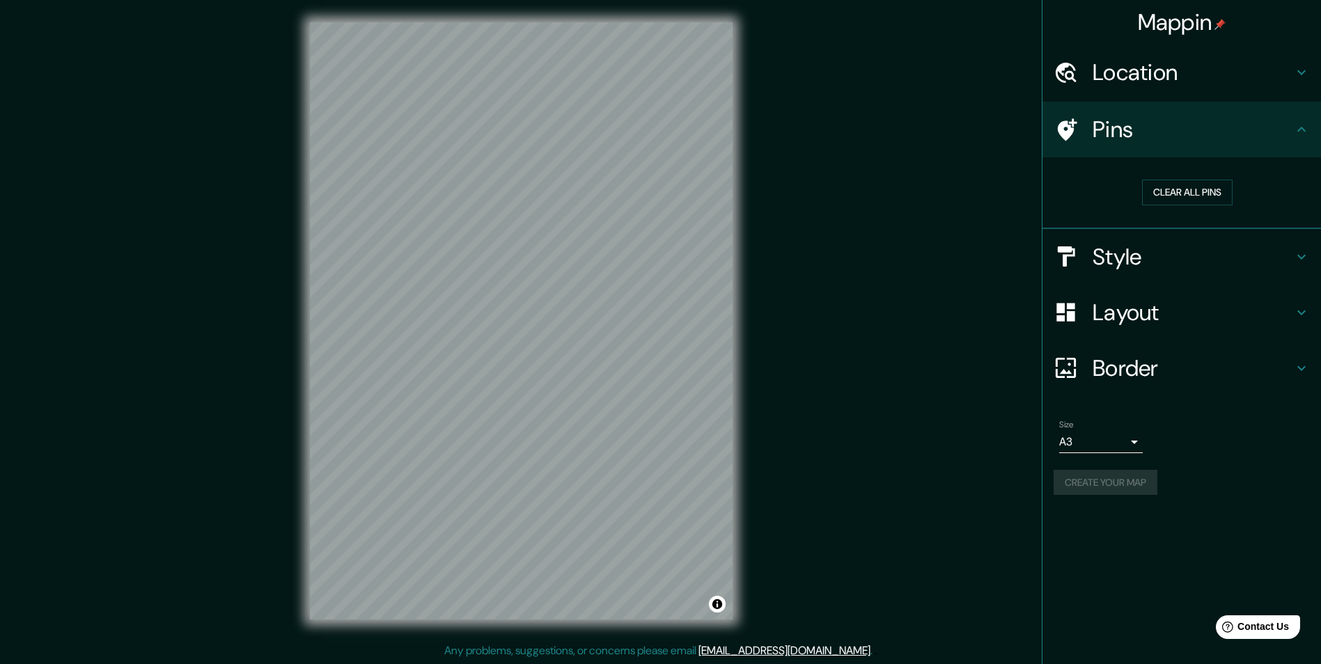
click at [1173, 72] on h4 "Location" at bounding box center [1193, 72] width 201 height 28
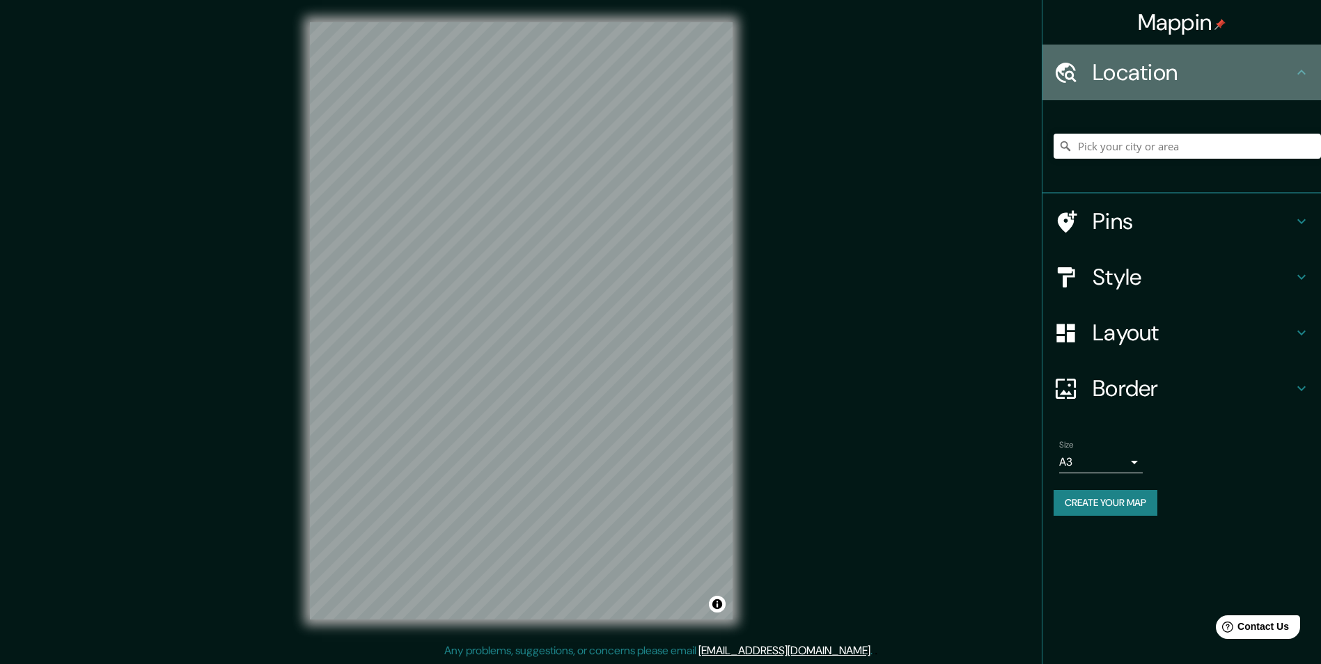
click at [1192, 69] on h4 "Location" at bounding box center [1193, 72] width 201 height 28
click at [1281, 73] on h4 "Location" at bounding box center [1193, 72] width 201 height 28
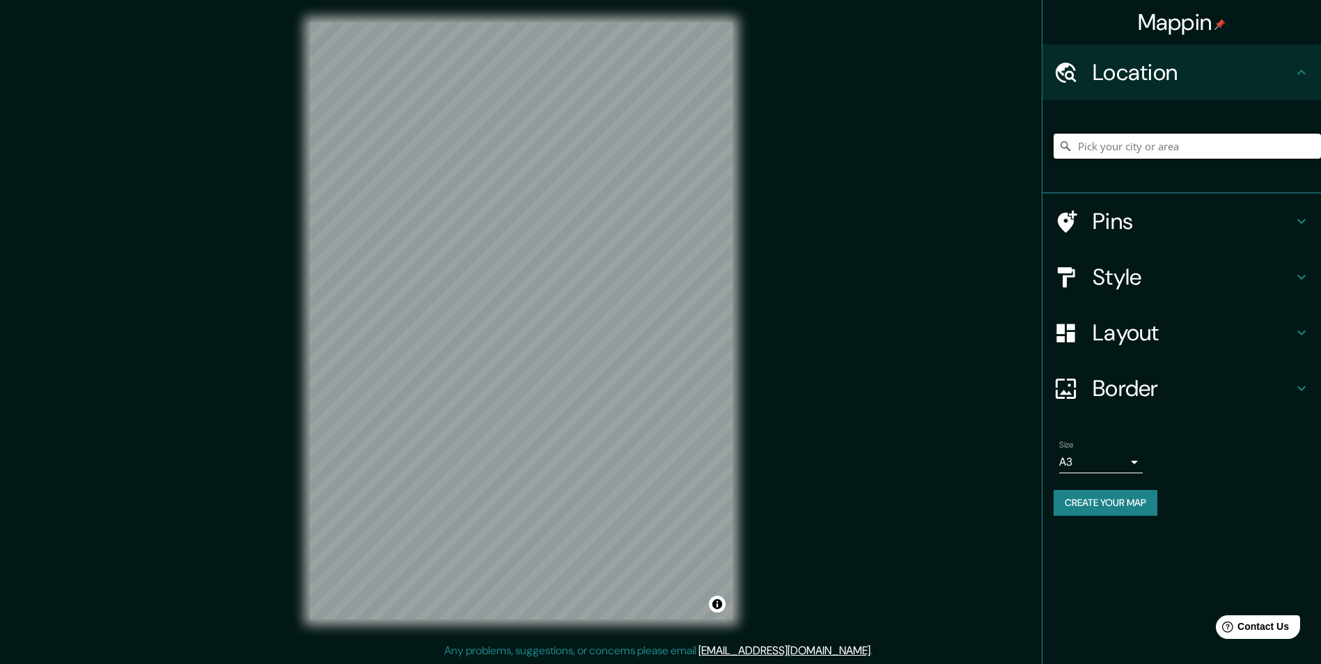
click at [1294, 157] on input "Pick your city or area" at bounding box center [1187, 146] width 267 height 25
drag, startPoint x: 1269, startPoint y: 185, endPoint x: 1278, endPoint y: 203, distance: 19.9
click at [1278, 203] on ul "Location Pins Style Layout Border Choose a border. Hint : you can make layers o…" at bounding box center [1181, 289] width 279 height 488
drag, startPoint x: 1278, startPoint y: 203, endPoint x: 1285, endPoint y: 219, distance: 17.5
click at [1285, 219] on h4 "Pins" at bounding box center [1193, 222] width 201 height 28
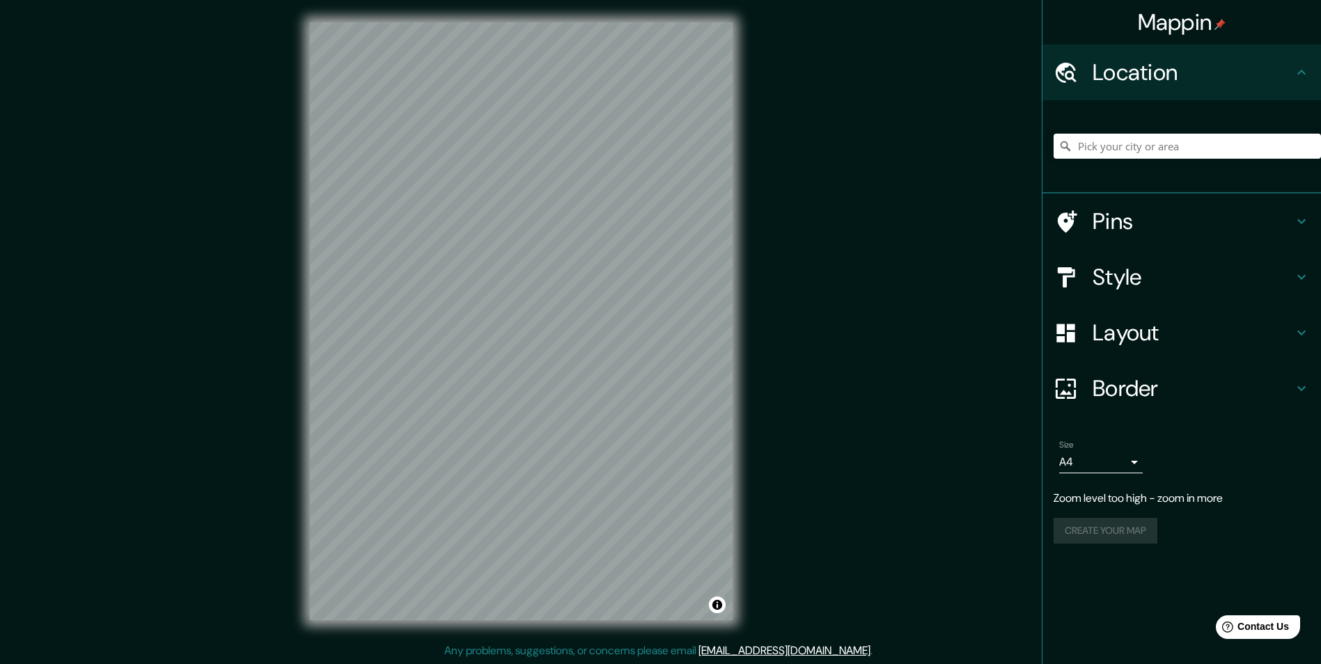
click at [379, 346] on div "© Mapbox © OpenStreetMap Improve this map" at bounding box center [521, 321] width 467 height 643
drag, startPoint x: 735, startPoint y: 357, endPoint x: 302, endPoint y: 330, distance: 433.9
click at [281, 333] on div "Mappin Location Pins Style Layout Border Choose a border. Hint : you can make l…" at bounding box center [660, 332] width 1321 height 665
click at [1225, 268] on h4 "Style" at bounding box center [1193, 277] width 201 height 28
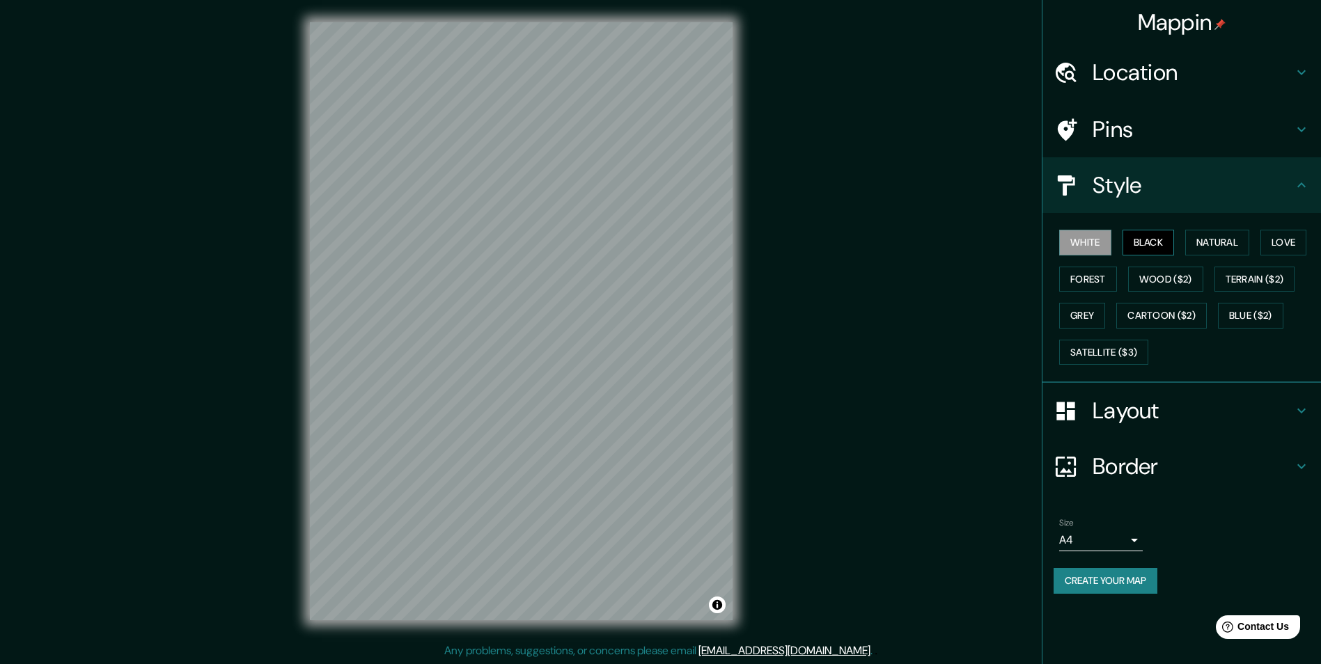
click at [1151, 234] on button "Black" at bounding box center [1149, 243] width 52 height 26
click at [1238, 249] on button "Natural" at bounding box center [1217, 243] width 64 height 26
click at [1281, 242] on button "Love" at bounding box center [1283, 243] width 46 height 26
click at [1106, 274] on button "Forest" at bounding box center [1088, 280] width 58 height 26
click at [1257, 281] on button "Terrain ($2)" at bounding box center [1254, 280] width 81 height 26
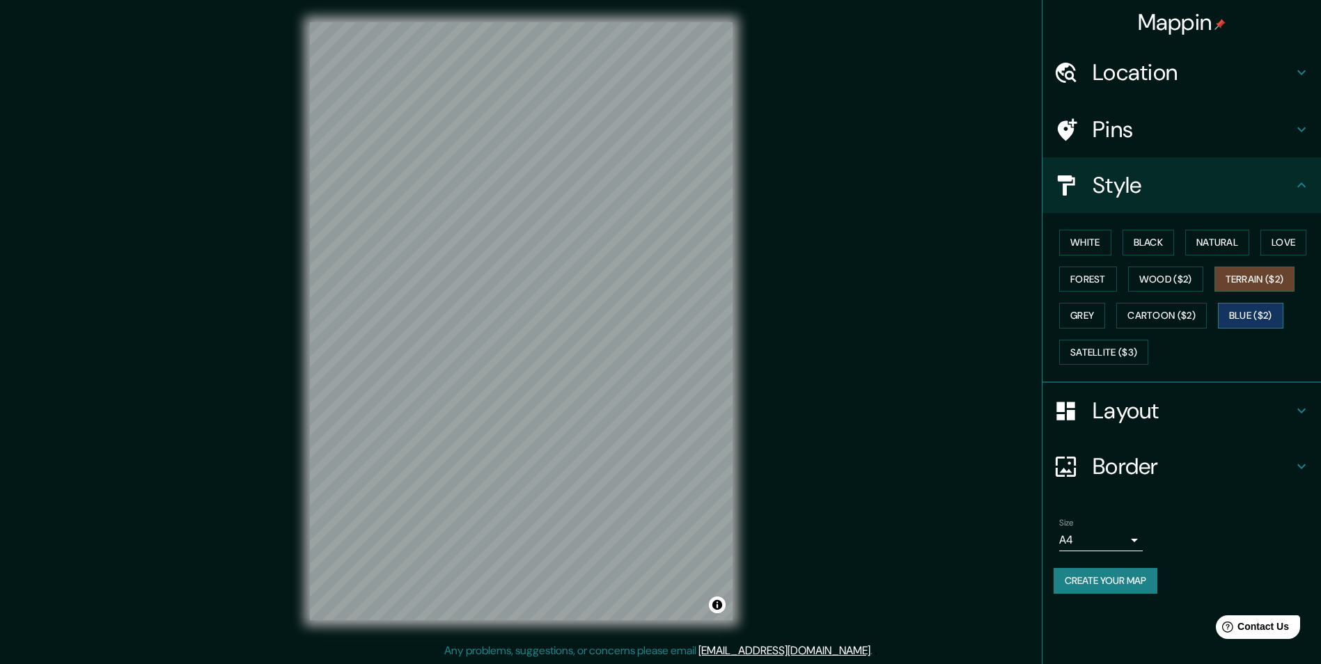
click at [1254, 308] on button "Blue ($2)" at bounding box center [1250, 316] width 65 height 26
click at [1173, 315] on button "Cartoon ($2)" at bounding box center [1161, 316] width 91 height 26
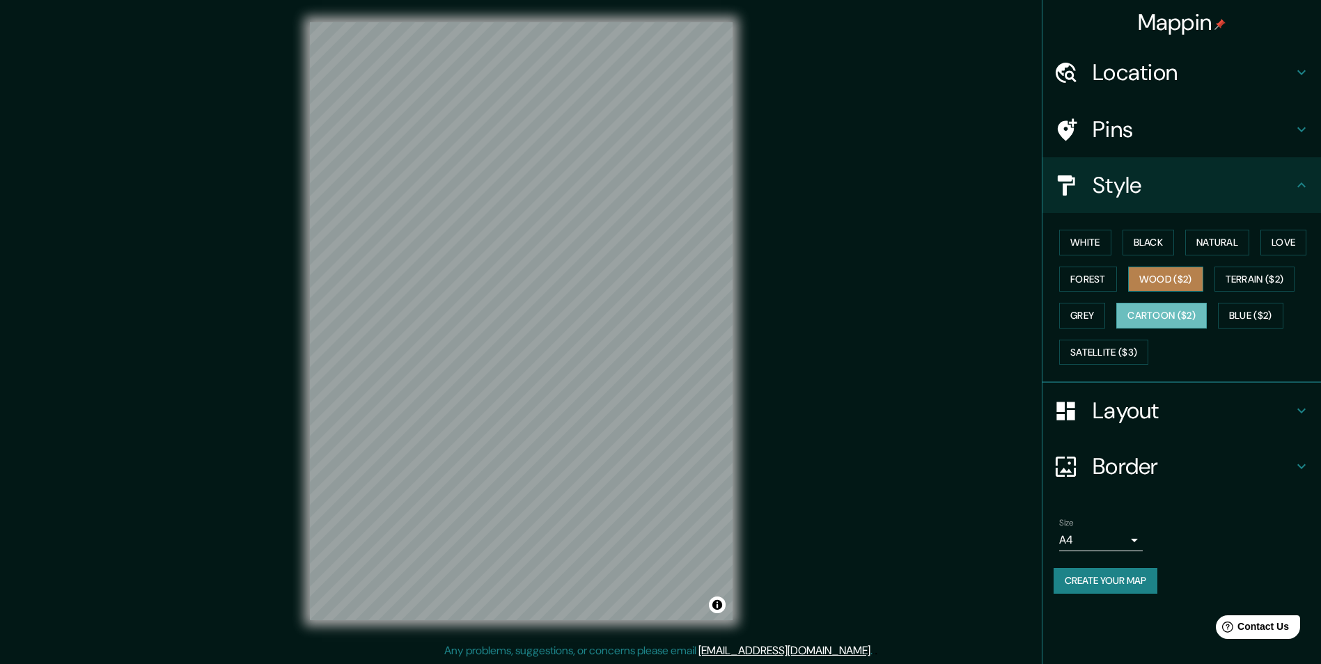
click at [1157, 284] on button "Wood ($2)" at bounding box center [1165, 280] width 75 height 26
